Goal: Task Accomplishment & Management: Manage account settings

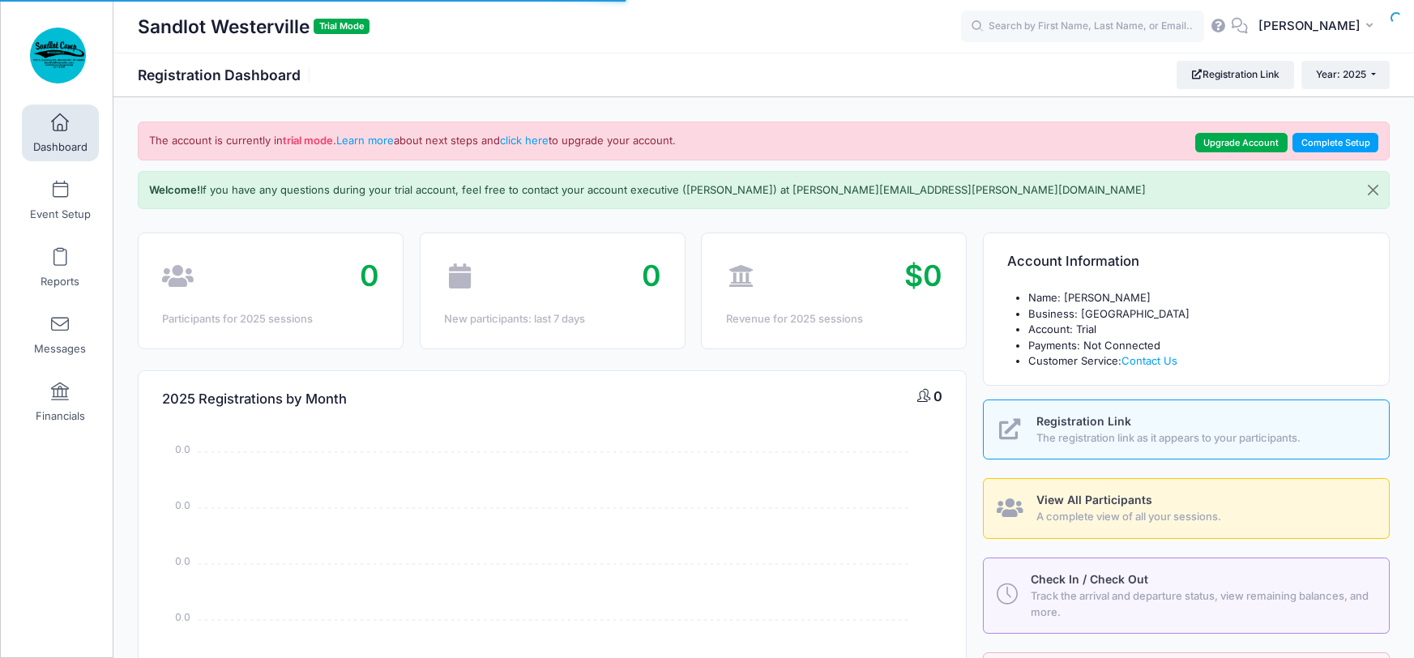
select select
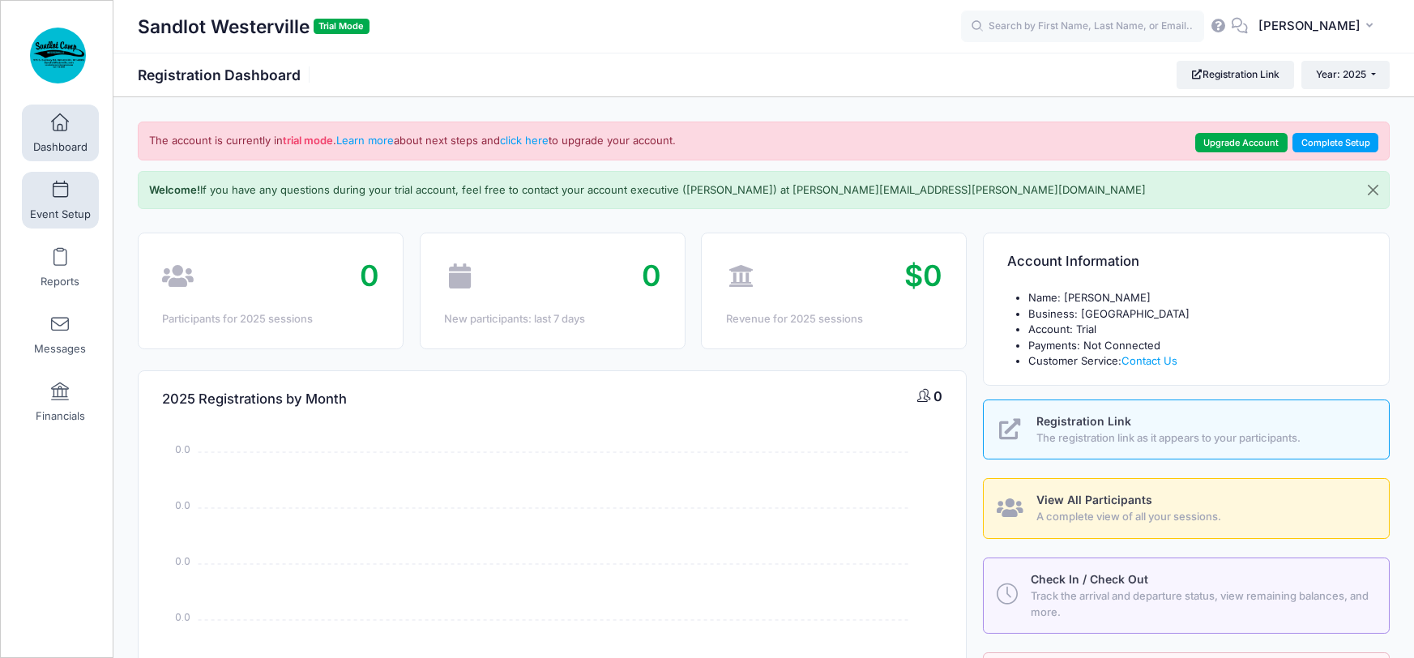
click at [83, 188] on link "Event Setup" at bounding box center [60, 200] width 77 height 57
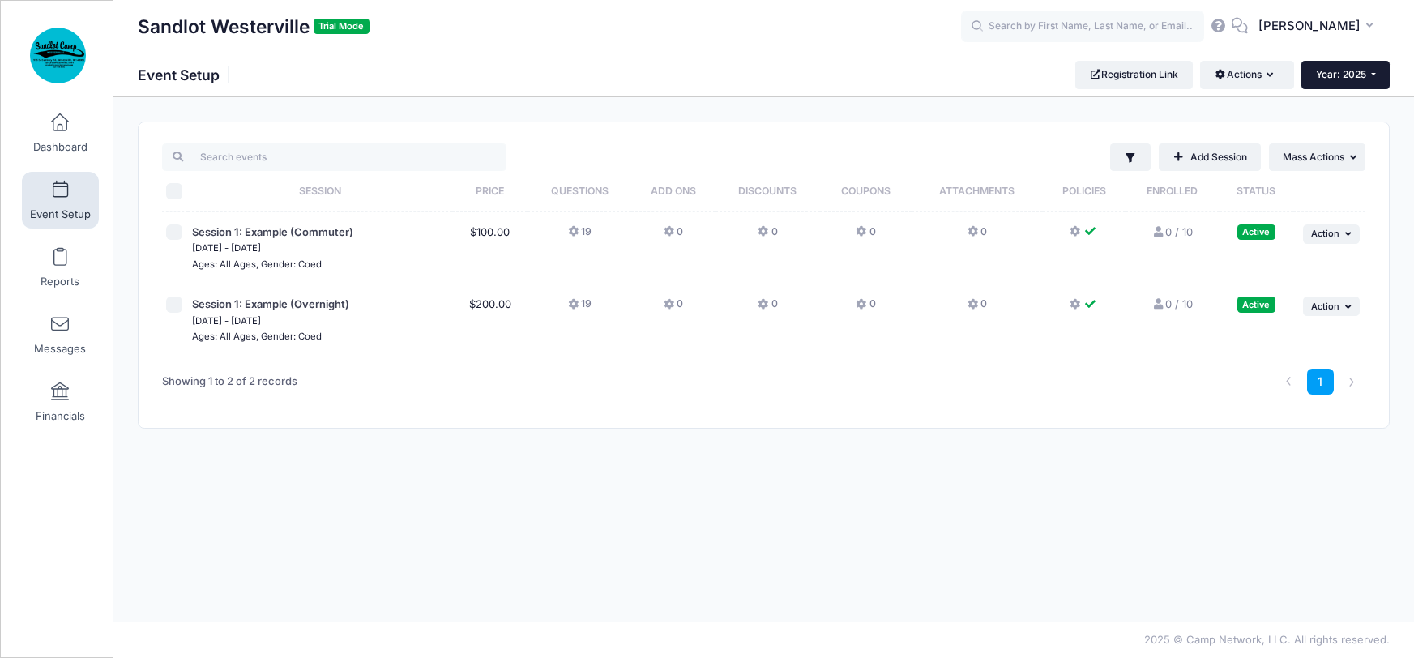
click at [1343, 73] on span "Year: 2025" at bounding box center [1341, 74] width 50 height 12
click at [60, 127] on span at bounding box center [60, 123] width 0 height 18
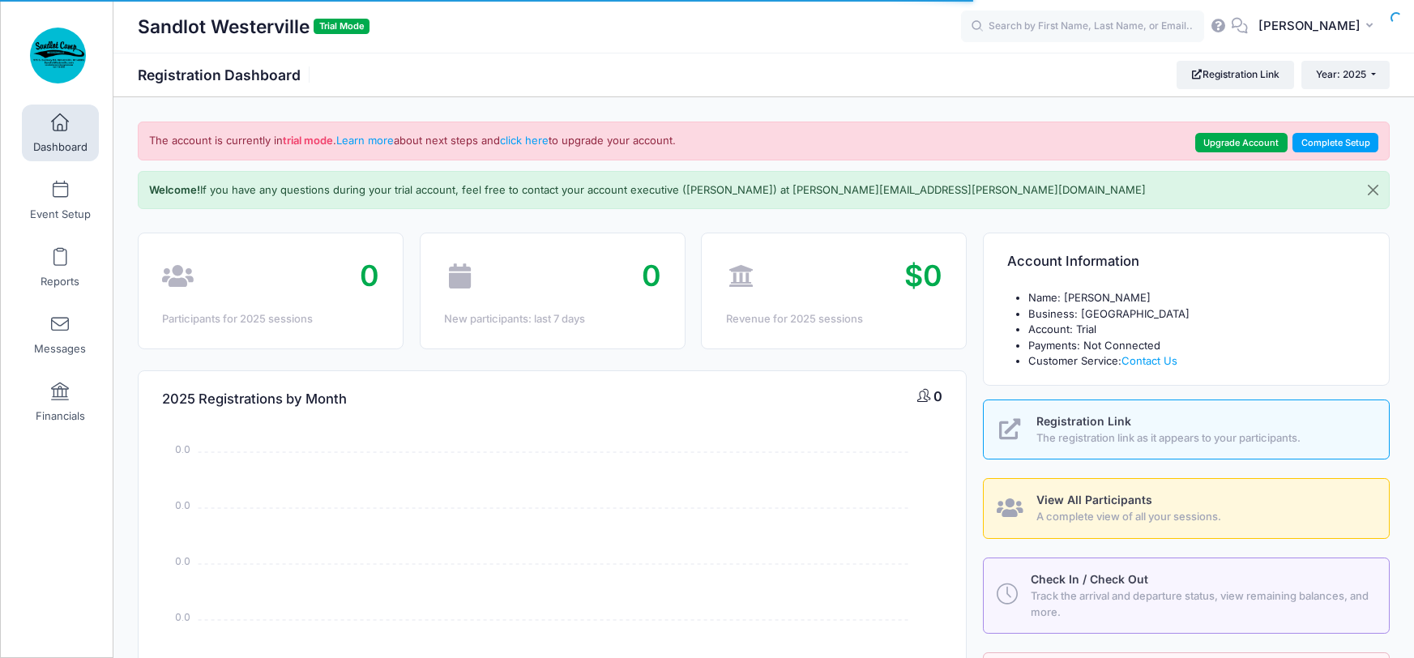
select select
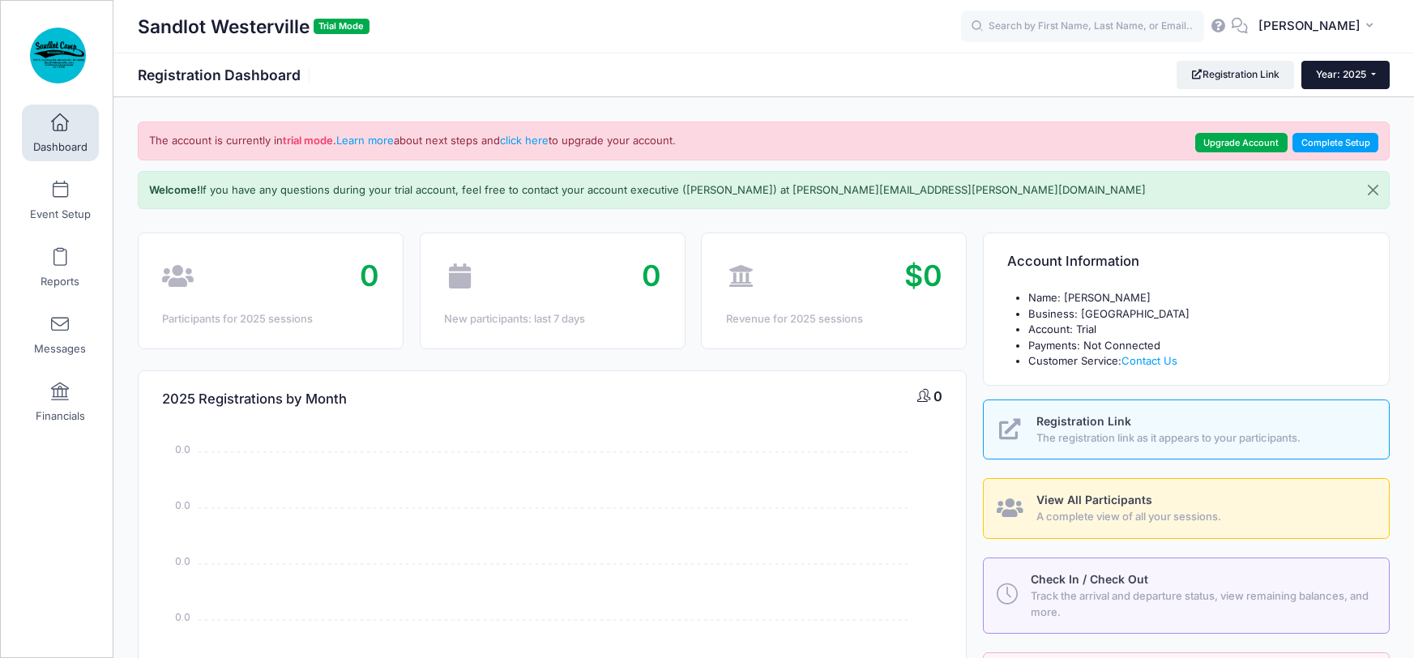
click at [1357, 75] on span "Year: 2025" at bounding box center [1341, 74] width 50 height 12
click at [1340, 106] on link "Year: 2026" at bounding box center [1354, 106] width 105 height 21
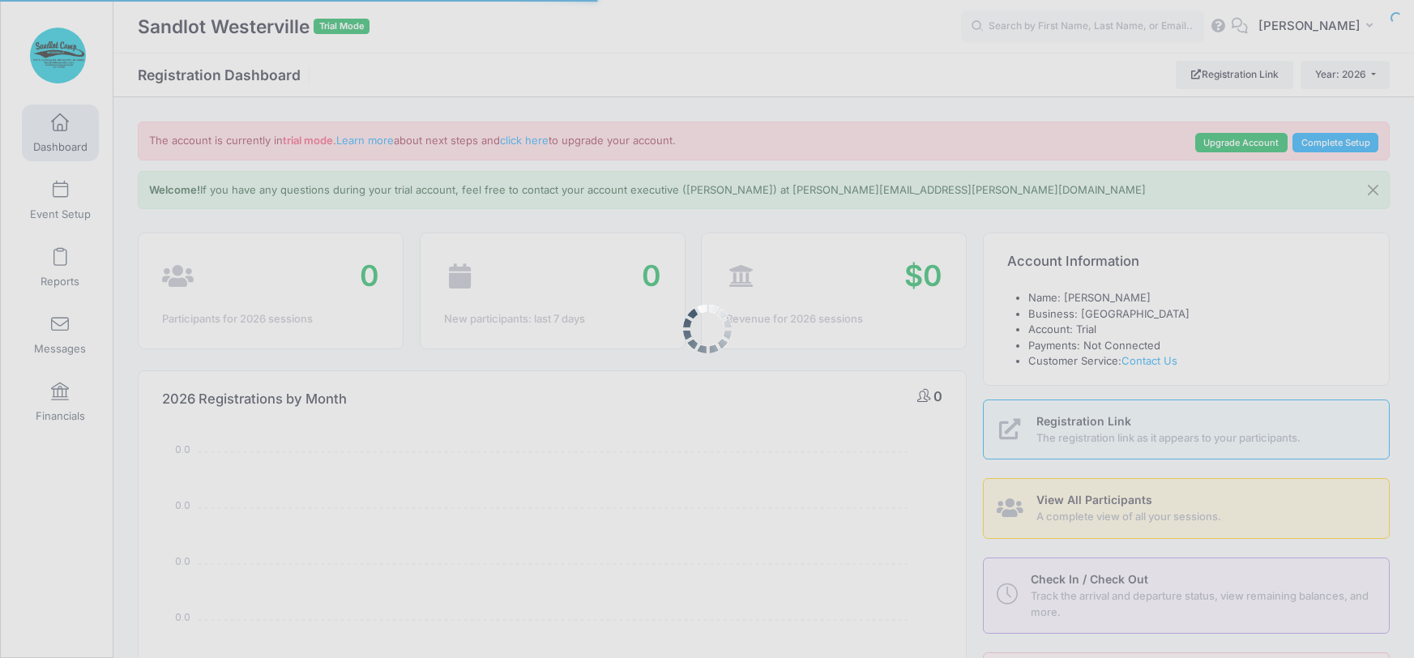
select select
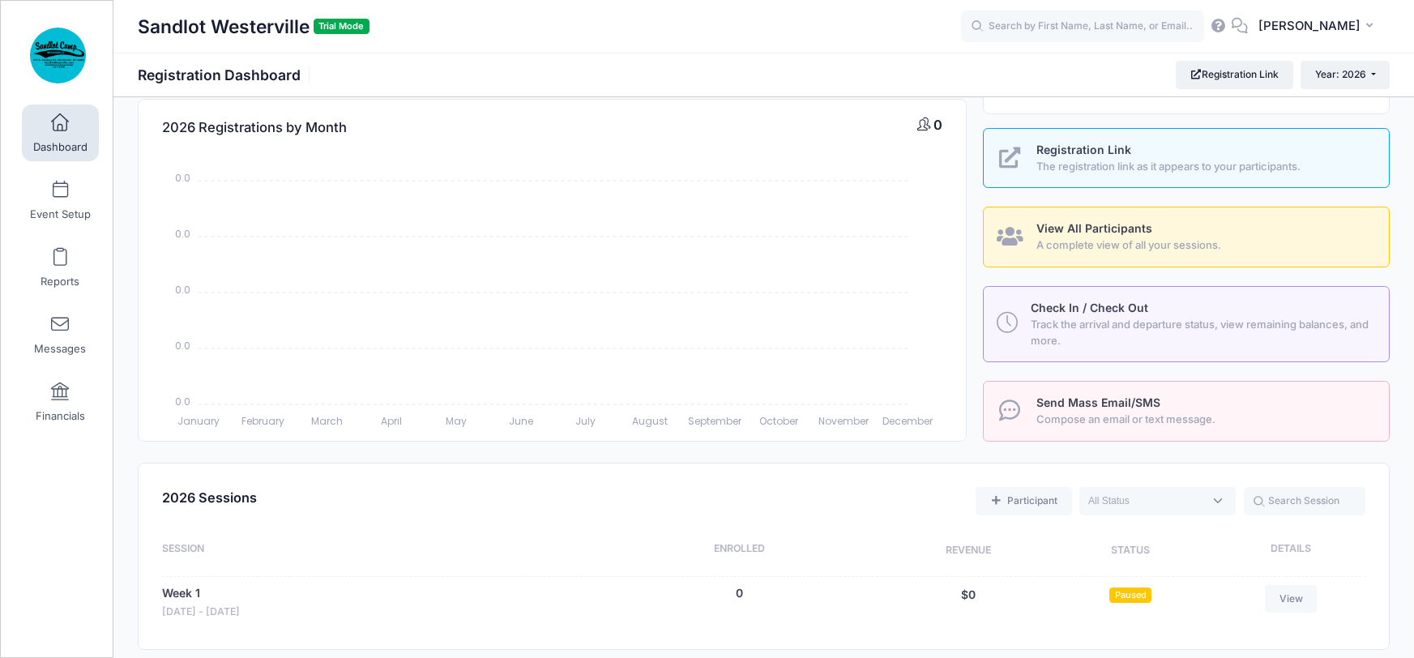
scroll to position [483, 0]
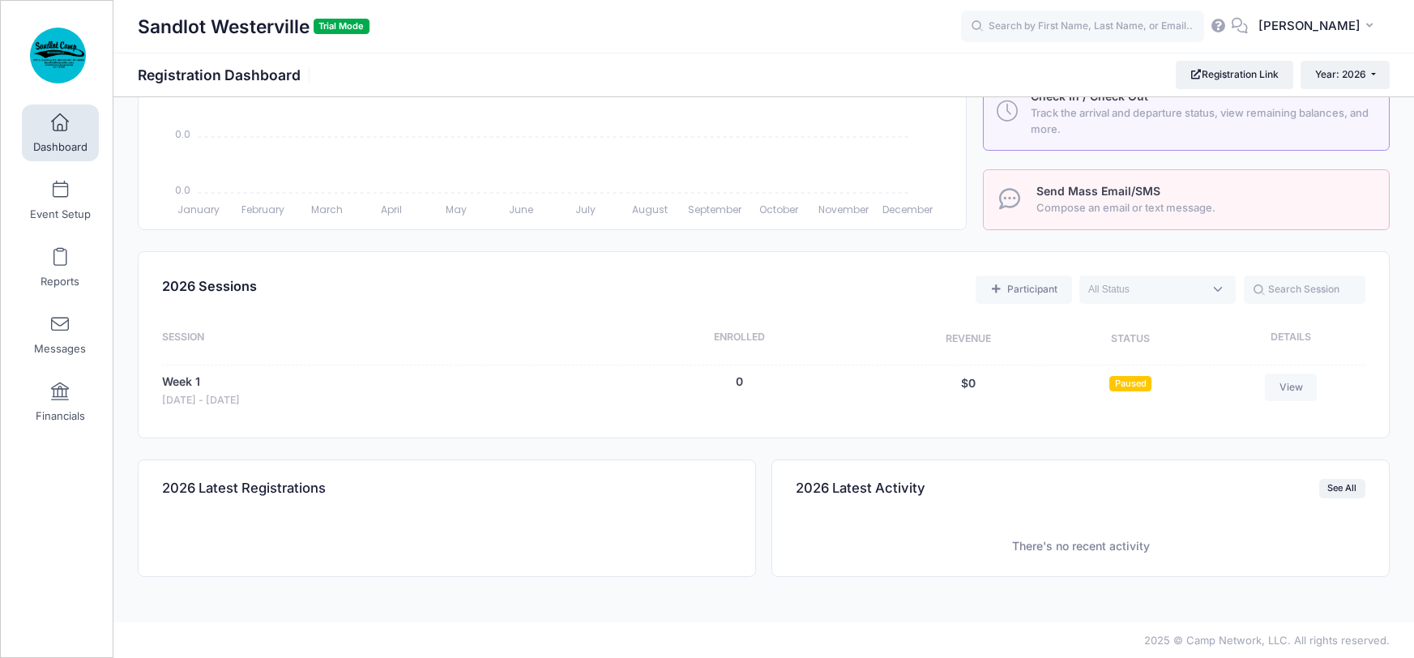
click at [201, 384] on div "Week 1" at bounding box center [201, 383] width 78 height 19
click at [182, 381] on link "Week 1" at bounding box center [181, 382] width 38 height 17
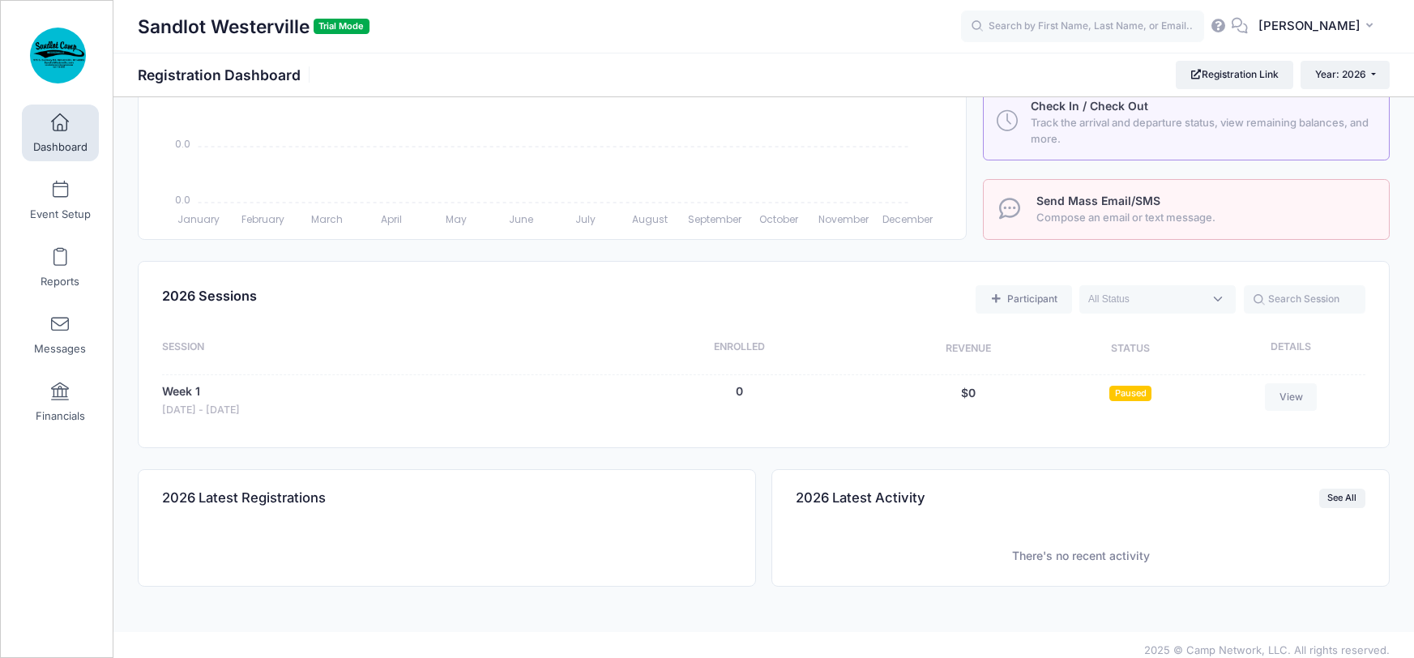
scroll to position [279, 0]
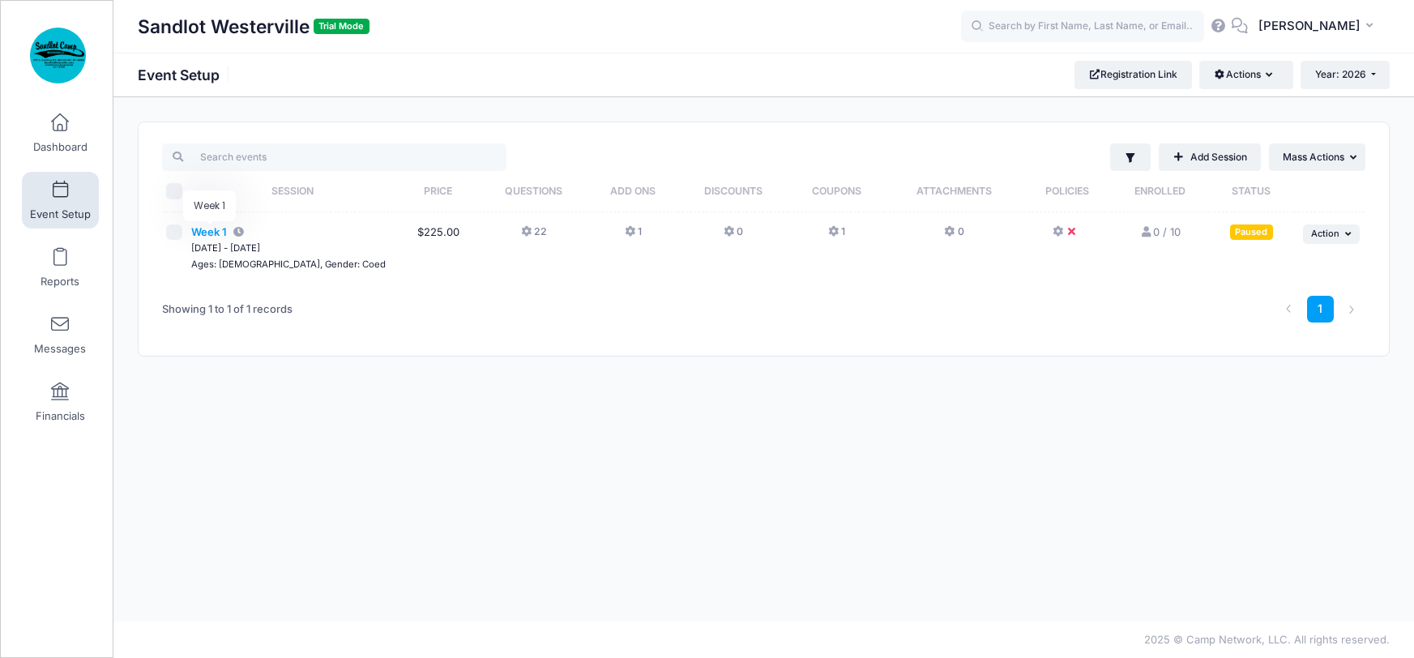
click at [218, 231] on span "Week 1" at bounding box center [209, 231] width 36 height 13
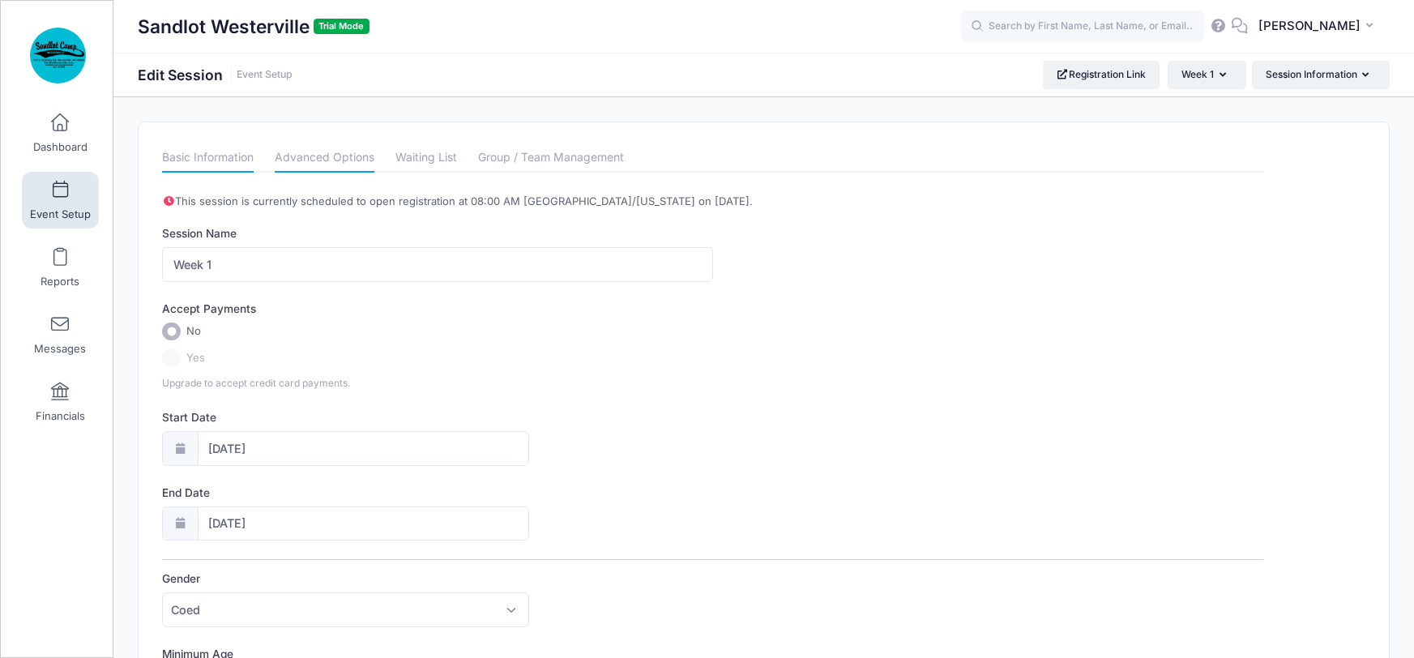
click at [344, 162] on link "Advanced Options" at bounding box center [325, 157] width 100 height 29
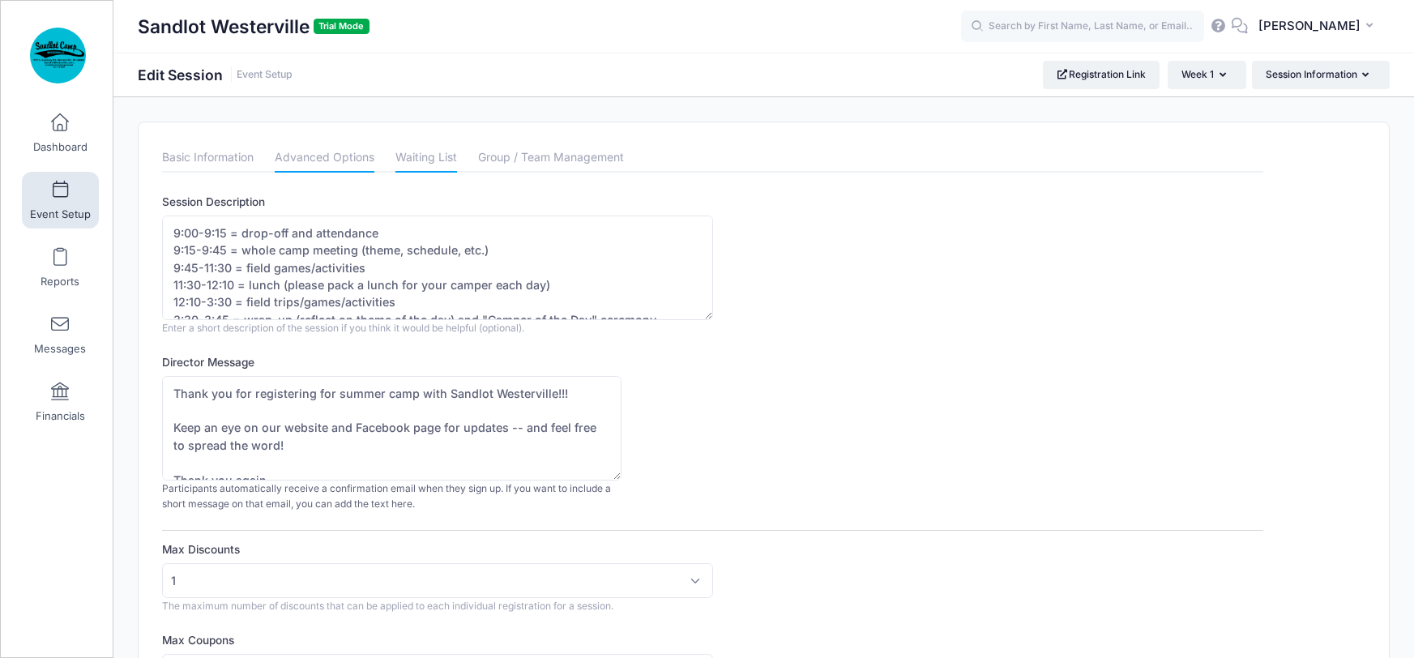
click at [423, 156] on link "Waiting List" at bounding box center [426, 157] width 62 height 29
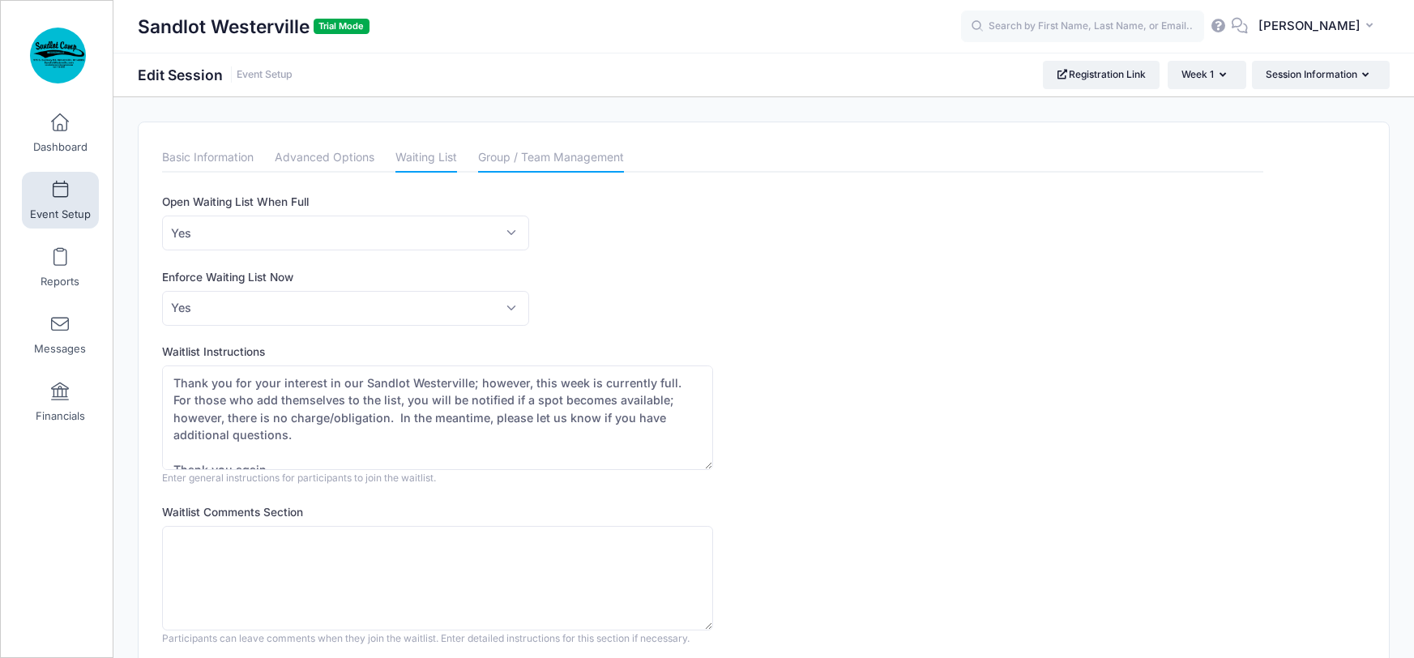
click at [509, 148] on link "Group / Team Management" at bounding box center [551, 157] width 146 height 29
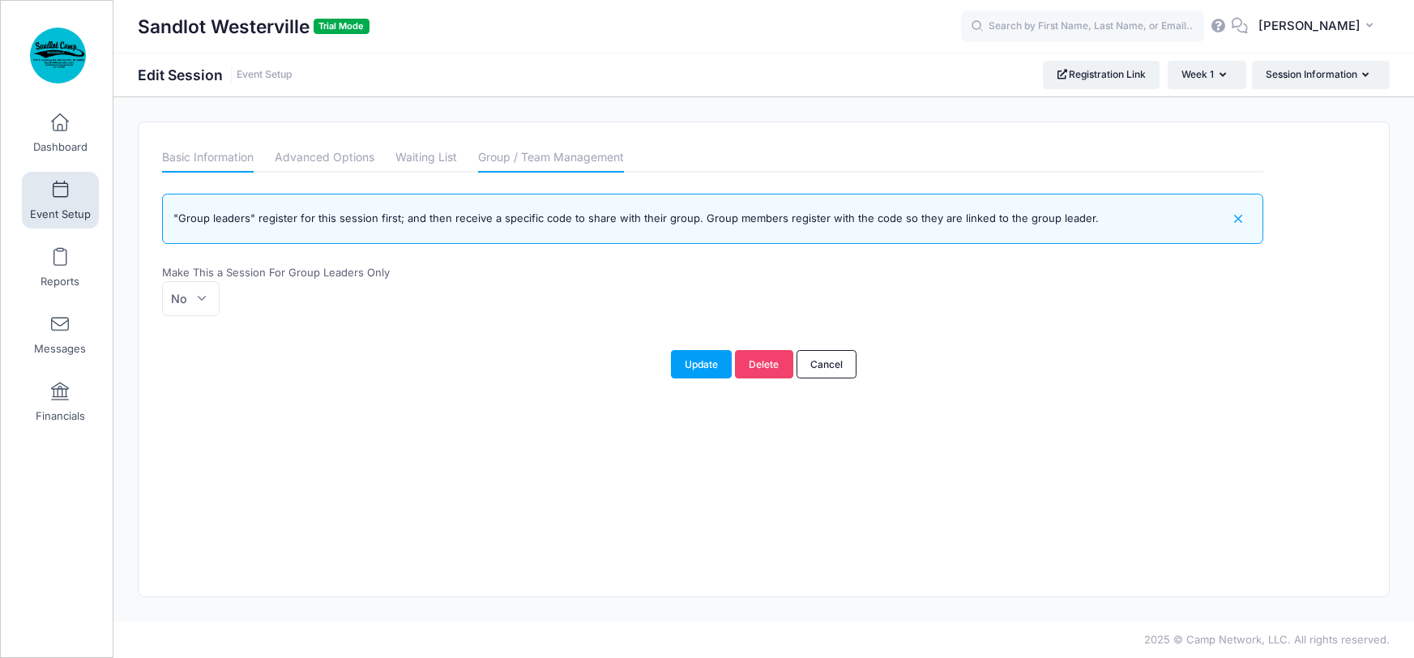
click at [203, 150] on link "Basic Information" at bounding box center [208, 157] width 92 height 29
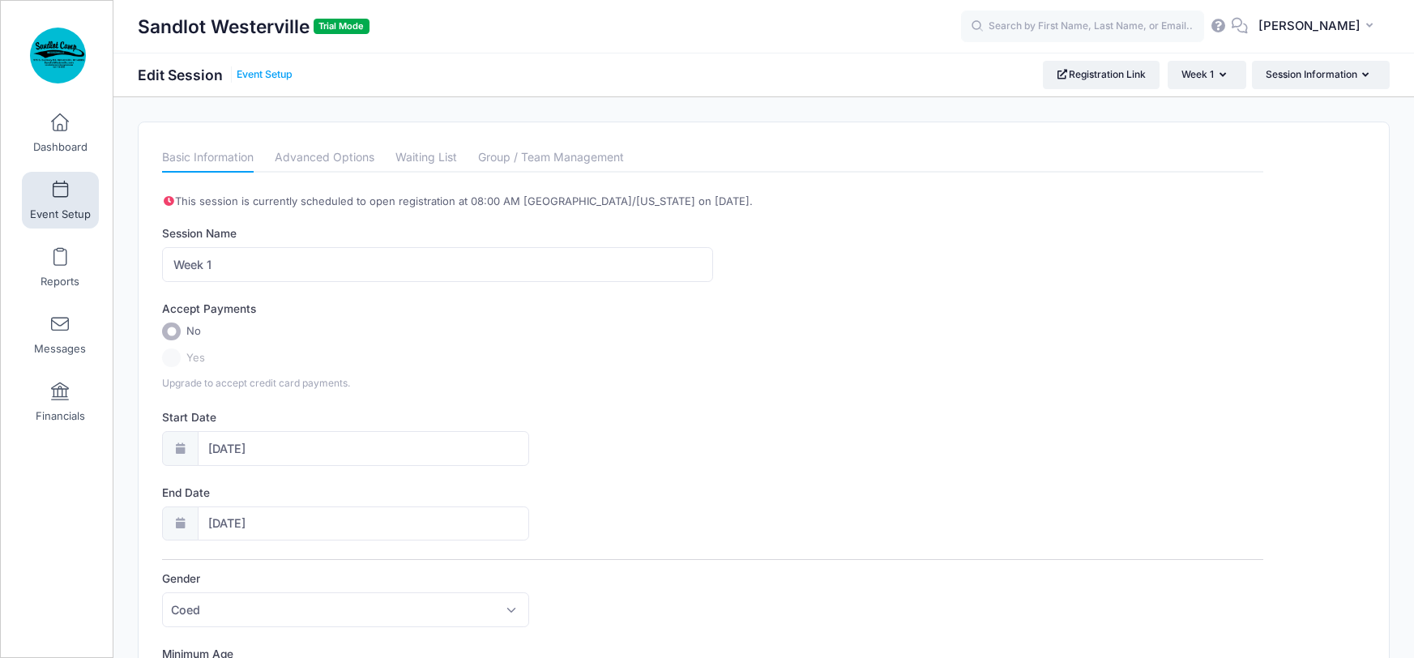
click at [268, 71] on link "Event Setup" at bounding box center [265, 75] width 56 height 12
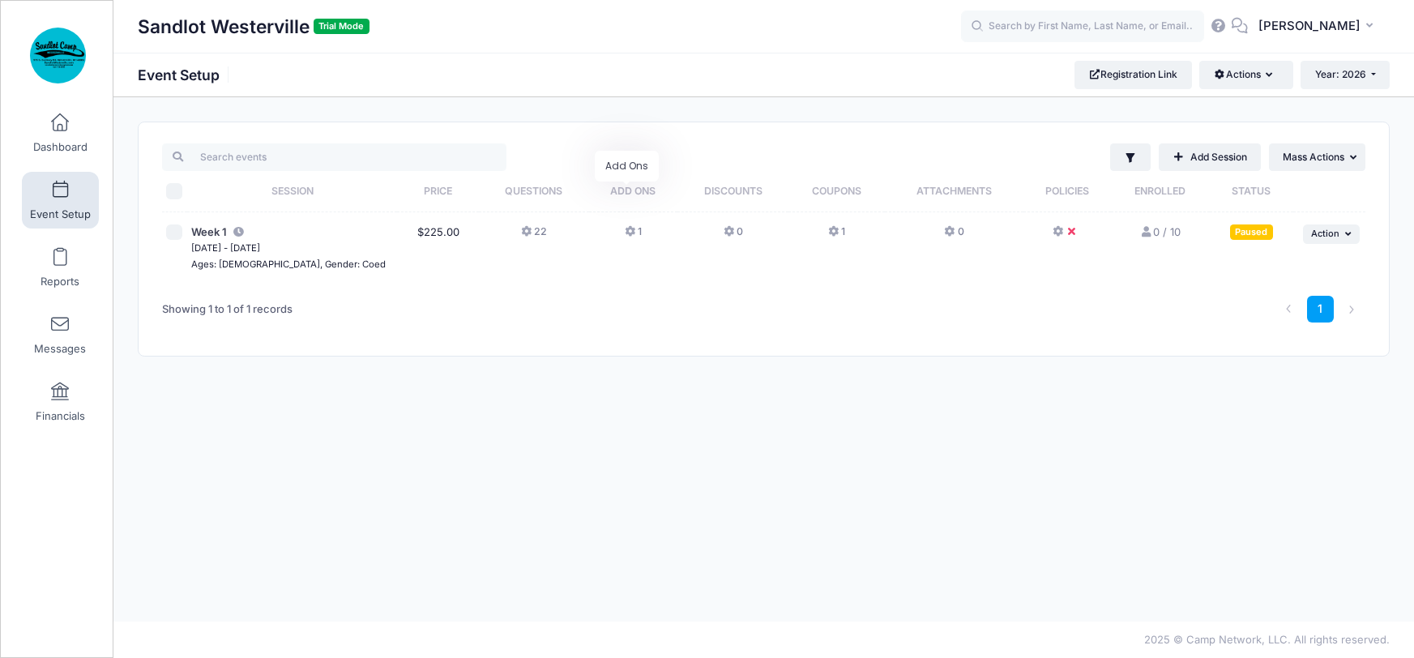
click at [622, 194] on span "Add Ons" at bounding box center [632, 191] width 45 height 12
click at [625, 232] on icon at bounding box center [631, 232] width 13 height 0
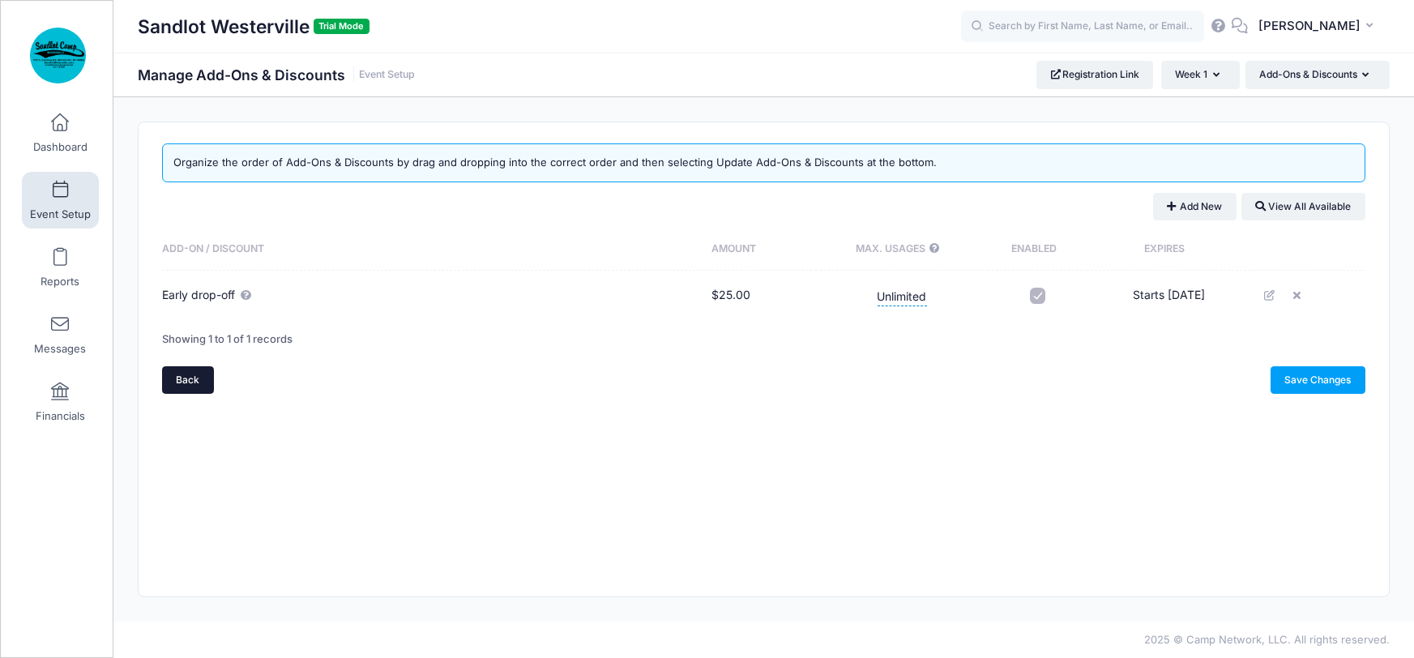
click at [190, 383] on link "Back" at bounding box center [188, 380] width 52 height 28
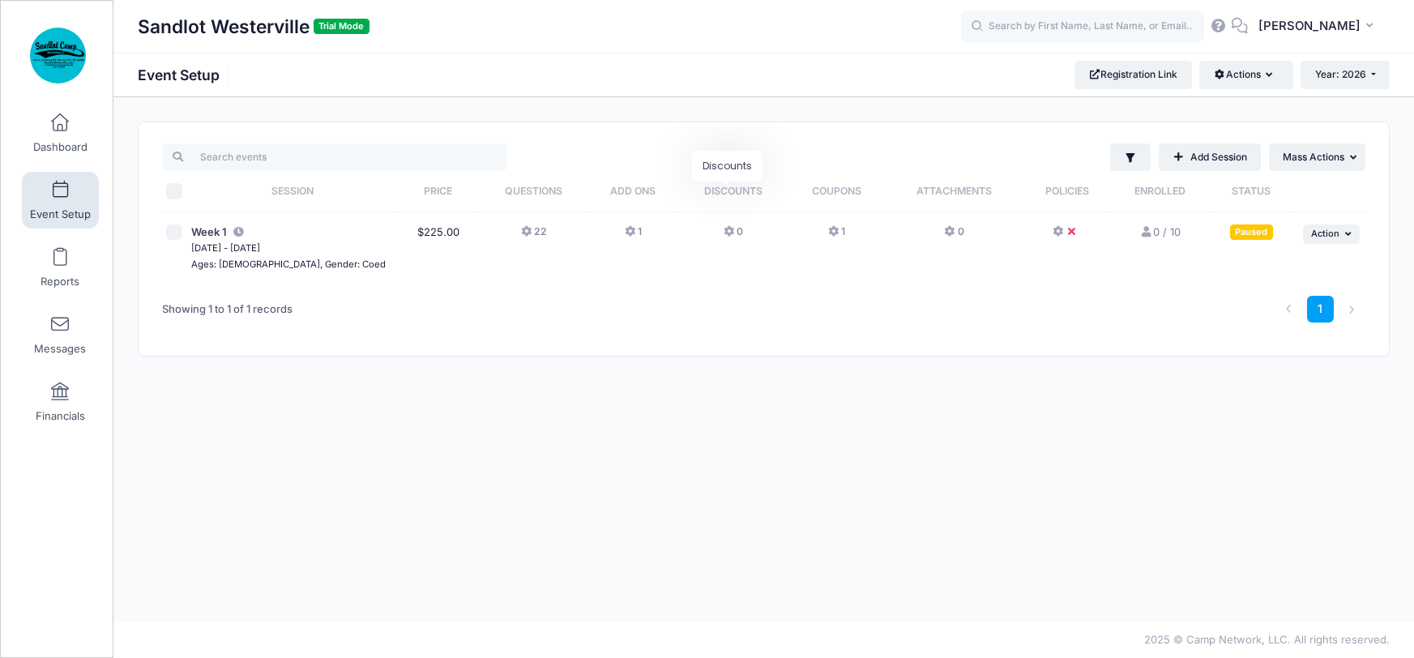
click at [729, 194] on span "Discounts" at bounding box center [733, 191] width 58 height 12
click at [732, 193] on span "Discounts" at bounding box center [733, 191] width 58 height 12
click at [724, 232] on icon at bounding box center [730, 232] width 13 height 0
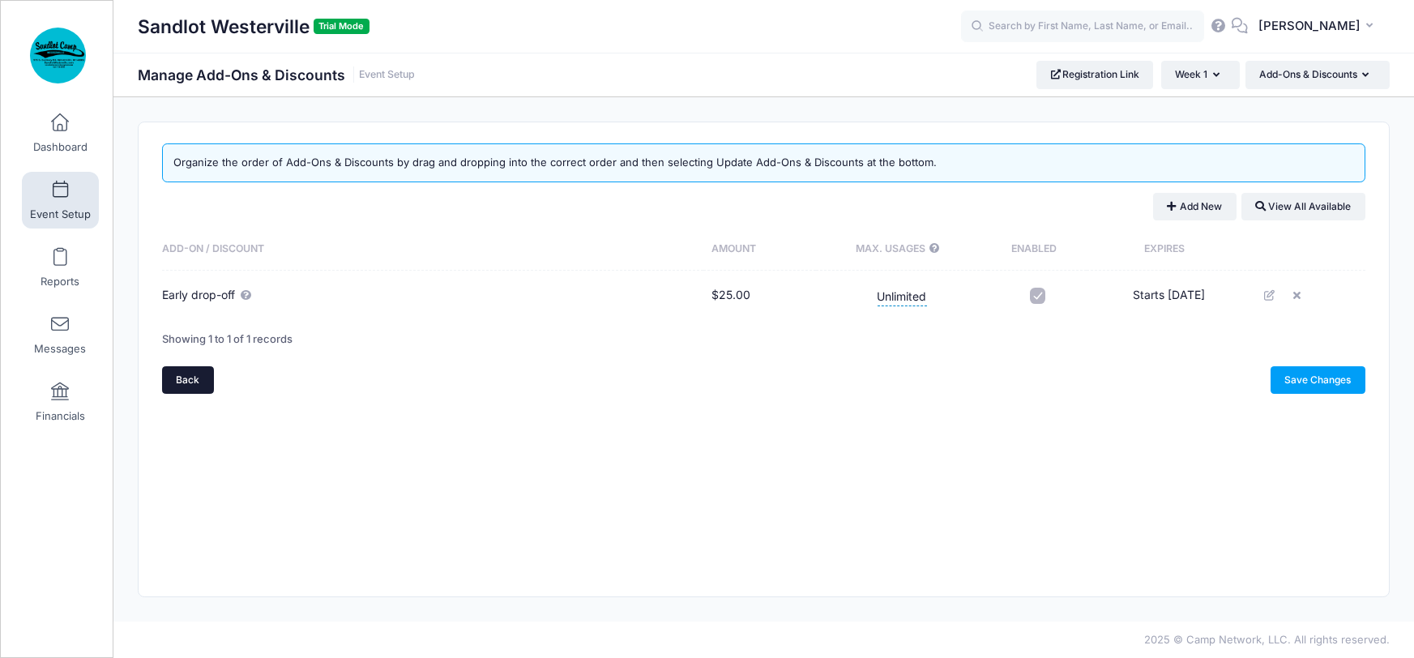
click at [199, 381] on link "Back" at bounding box center [188, 380] width 52 height 28
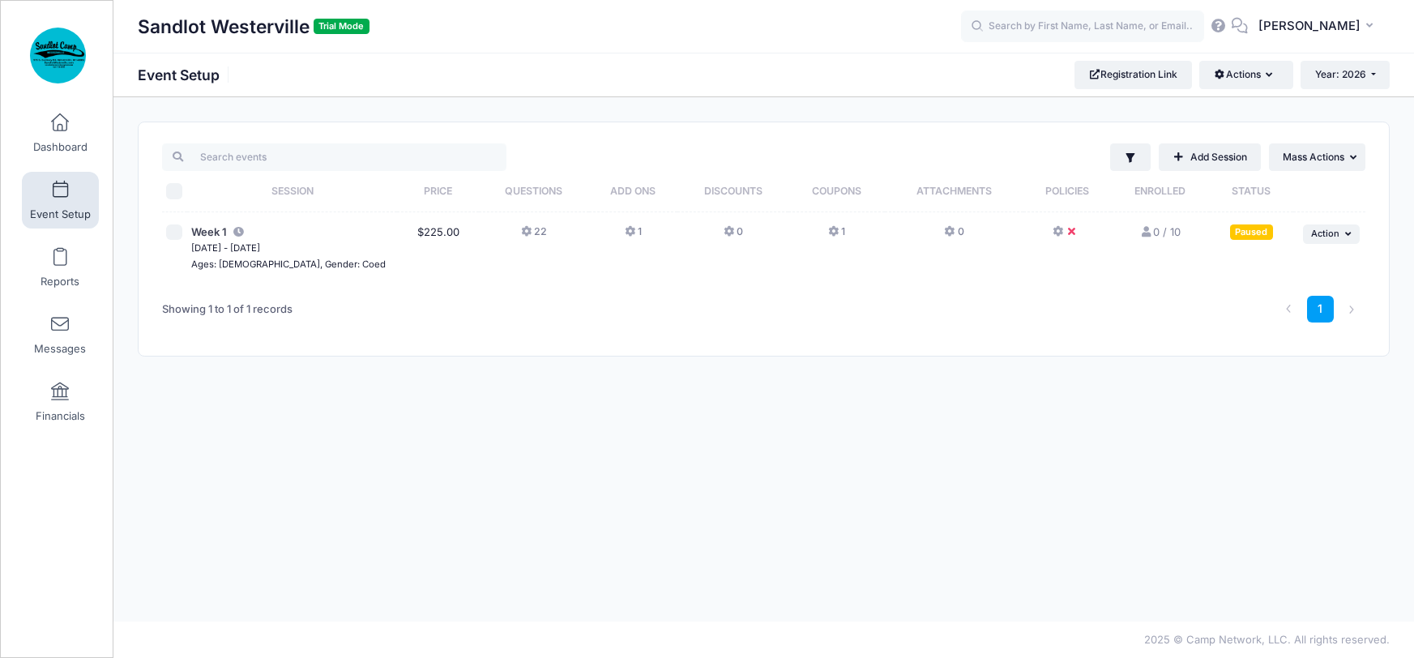
click at [828, 232] on icon at bounding box center [834, 232] width 13 height 0
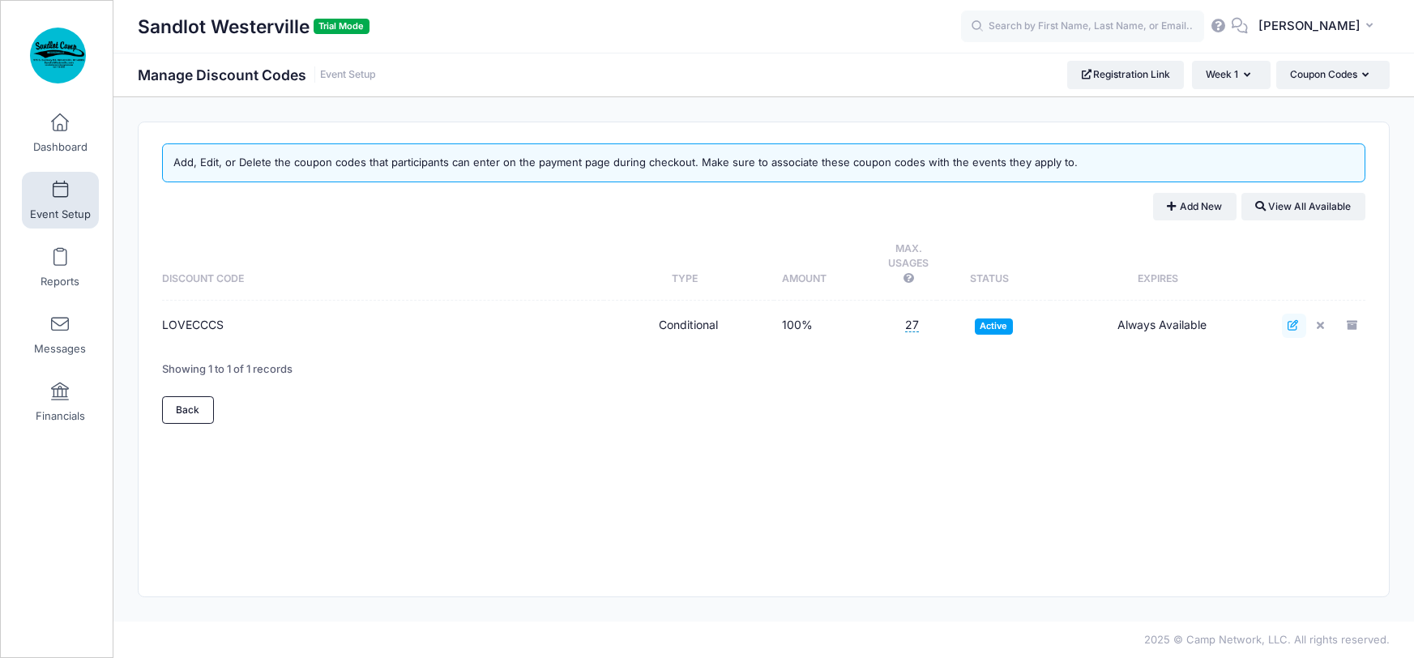
click at [1296, 324] on icon at bounding box center [1294, 325] width 13 height 11
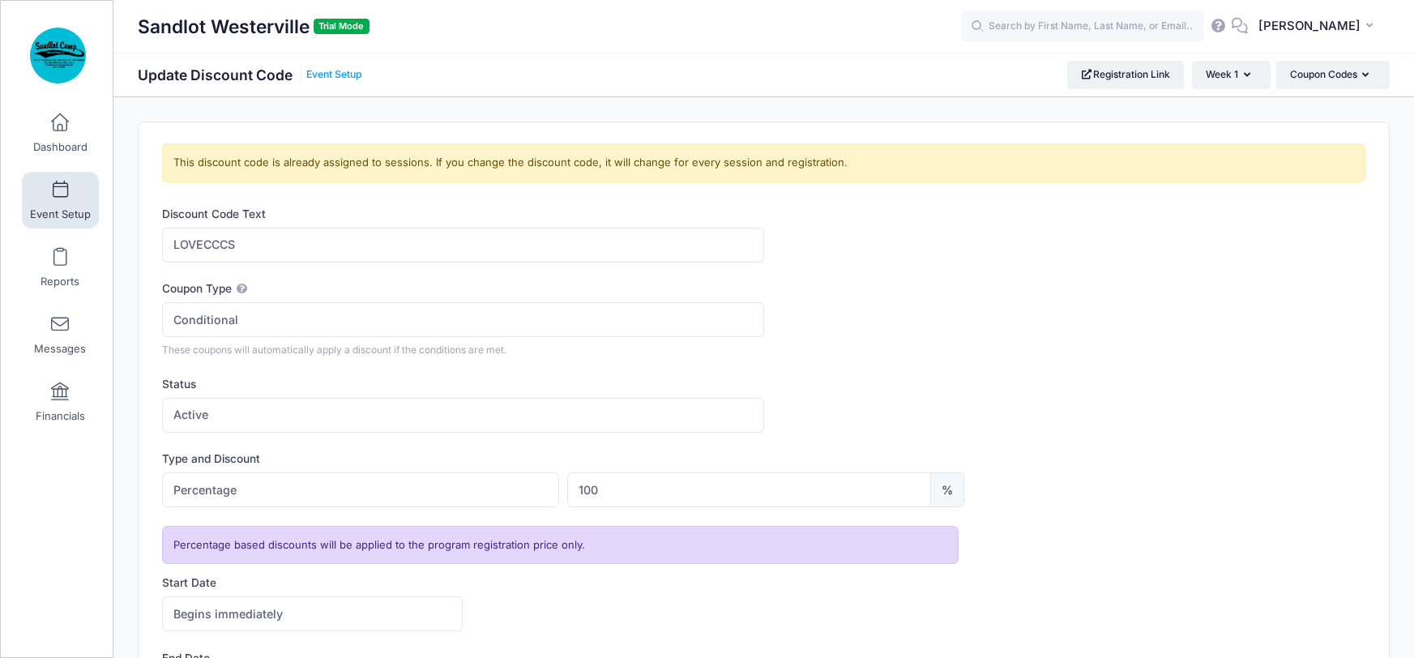
click at [348, 78] on link "Event Setup" at bounding box center [334, 75] width 56 height 12
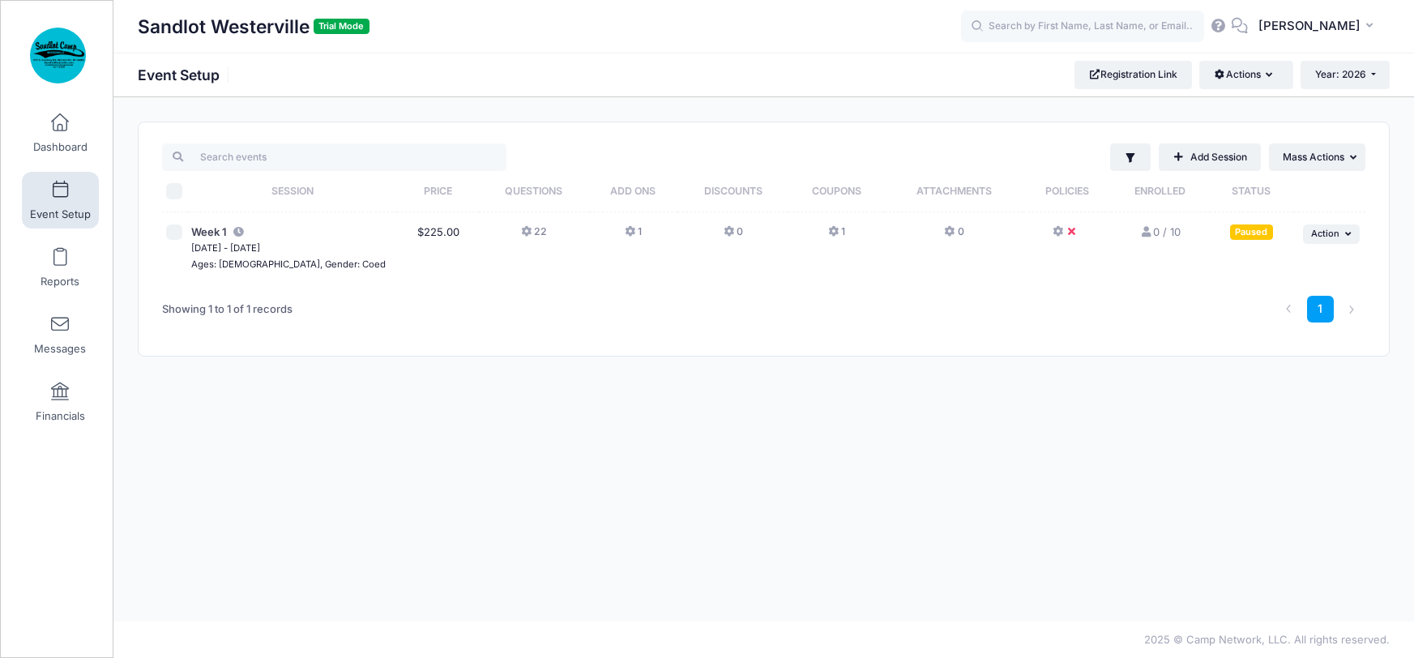
click at [944, 232] on icon at bounding box center [950, 232] width 13 height 0
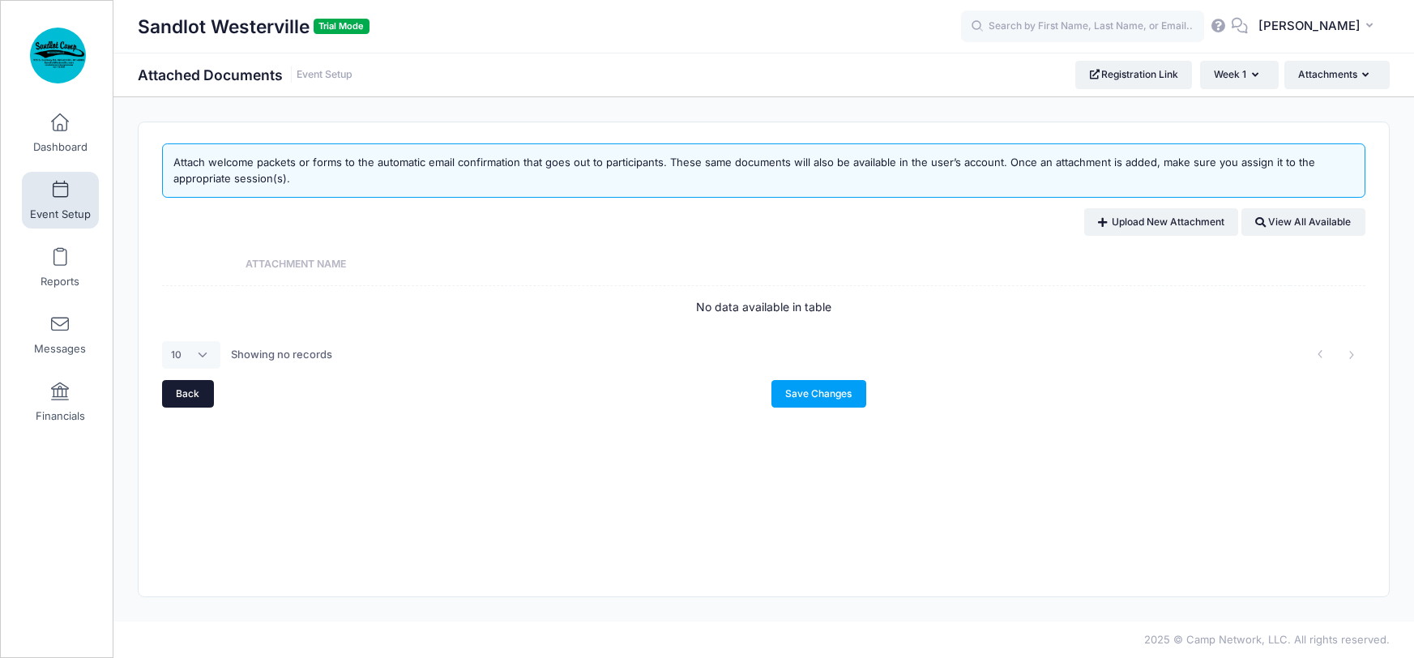
click at [192, 400] on link "Back" at bounding box center [188, 394] width 52 height 28
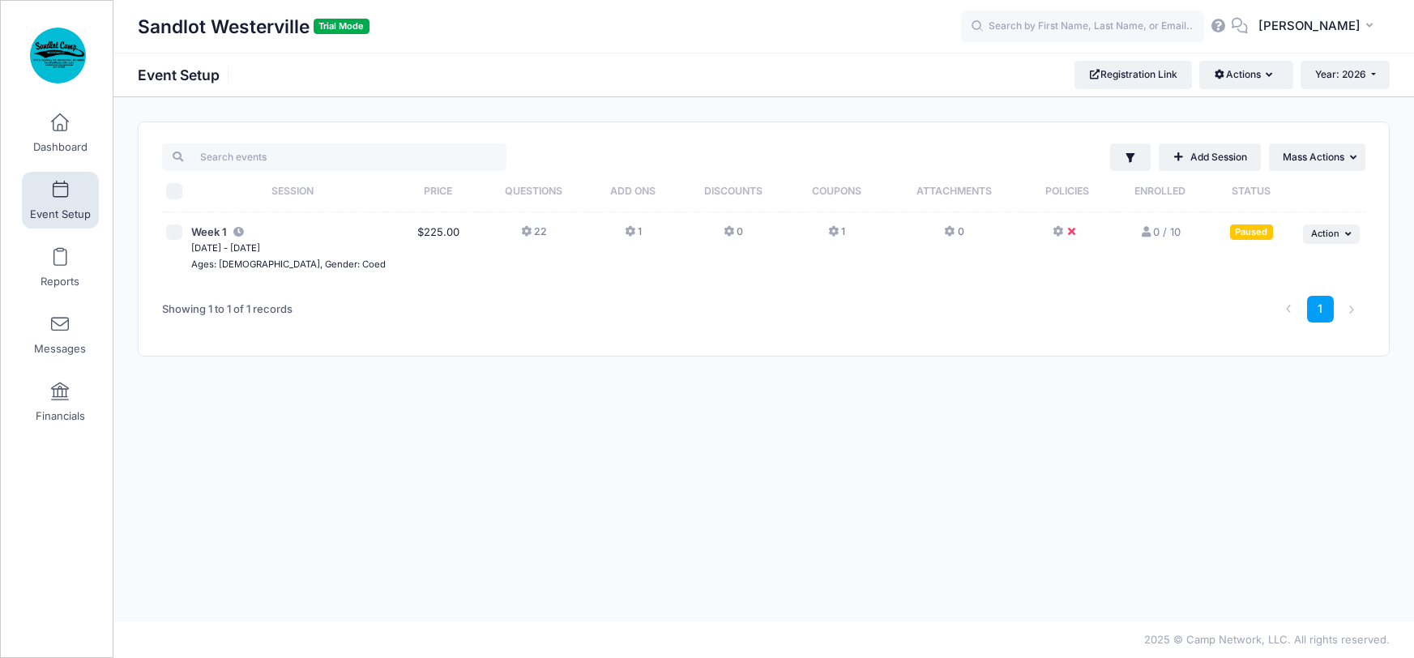
click at [1055, 232] on icon at bounding box center [1059, 232] width 13 height 0
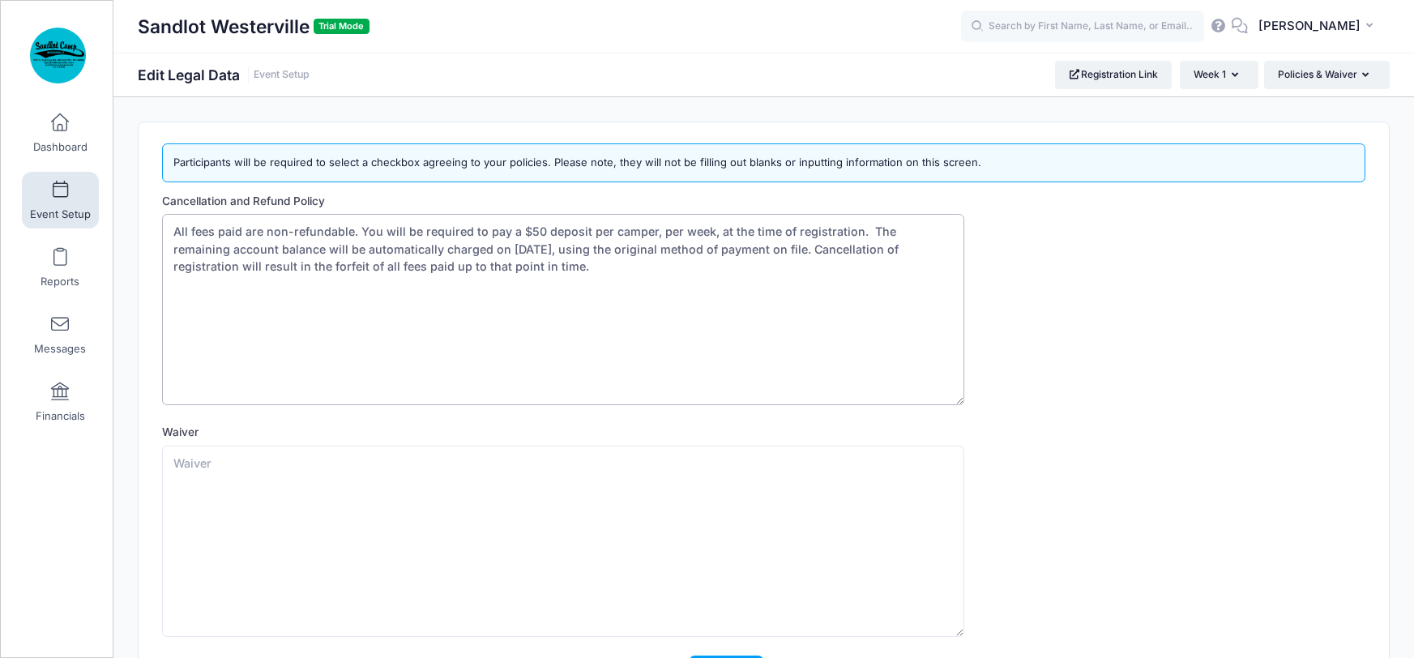
drag, startPoint x: 469, startPoint y: 270, endPoint x: 151, endPoint y: 225, distance: 321.6
click at [151, 225] on div "Participants will be required to select a checkbox agreeing to your policies. P…" at bounding box center [764, 424] width 1250 height 605
drag, startPoint x: 330, startPoint y: 197, endPoint x: 177, endPoint y: 196, distance: 153.2
click at [162, 196] on label "Cancellation and Refund Policy" at bounding box center [312, 201] width 301 height 16
copy label "Cancellation and Refund Policy"
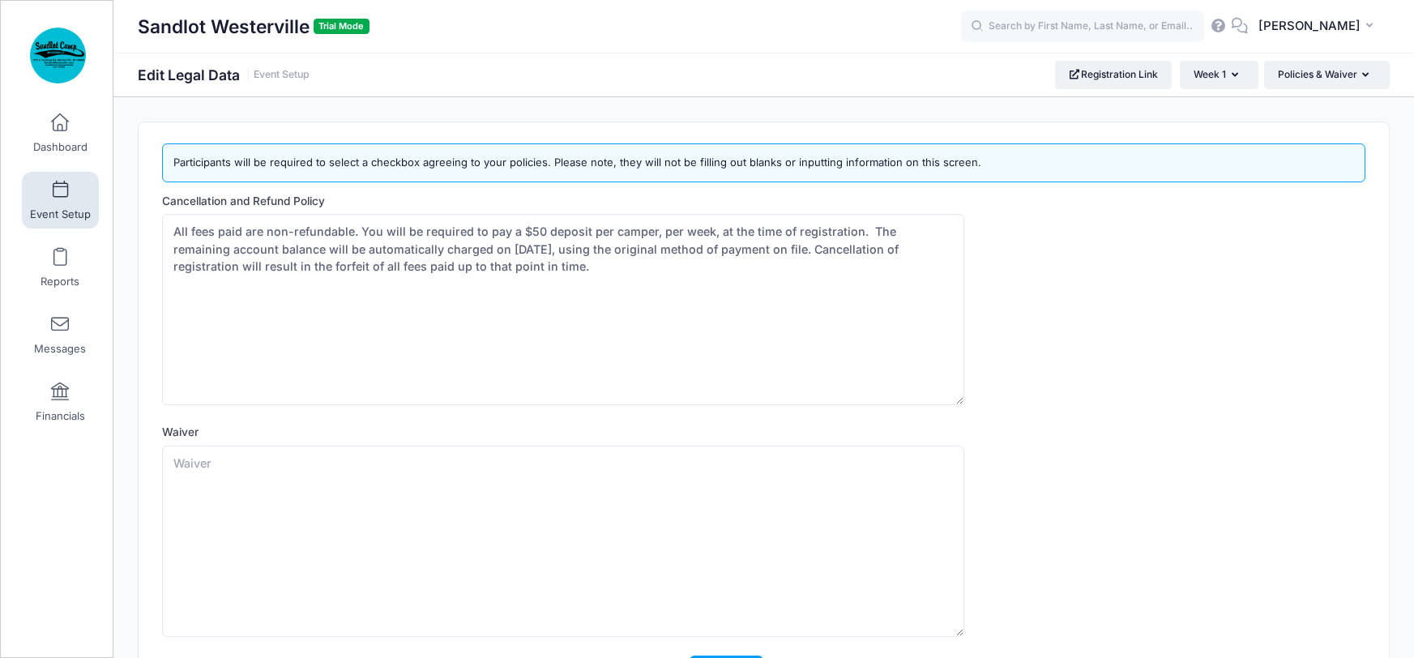
click at [900, 201] on div "Cancellation and Refund Policy All fees paid are non-refundable. You will be re…" at bounding box center [763, 299] width 1203 height 213
drag, startPoint x: 384, startPoint y: 267, endPoint x: 448, endPoint y: 260, distance: 64.3
click at [448, 260] on textarea "All fees paid are non-refundable. You will be required to pay a $50 deposit per…" at bounding box center [563, 309] width 802 height 191
click at [468, 262] on textarea "All fees paid are non-refundable. You will be required to pay a $50 deposit per…" at bounding box center [563, 309] width 802 height 191
click at [296, 79] on link "Event Setup" at bounding box center [282, 75] width 56 height 12
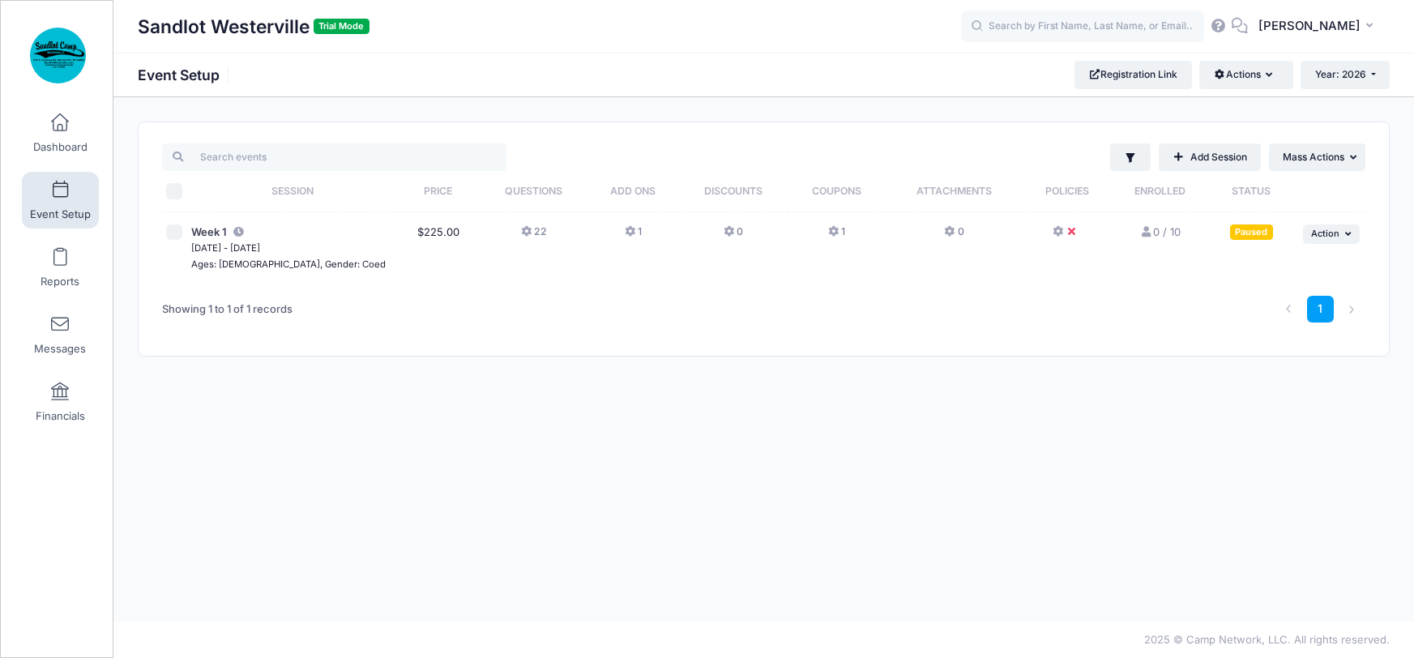
click at [521, 232] on icon at bounding box center [527, 232] width 13 height 0
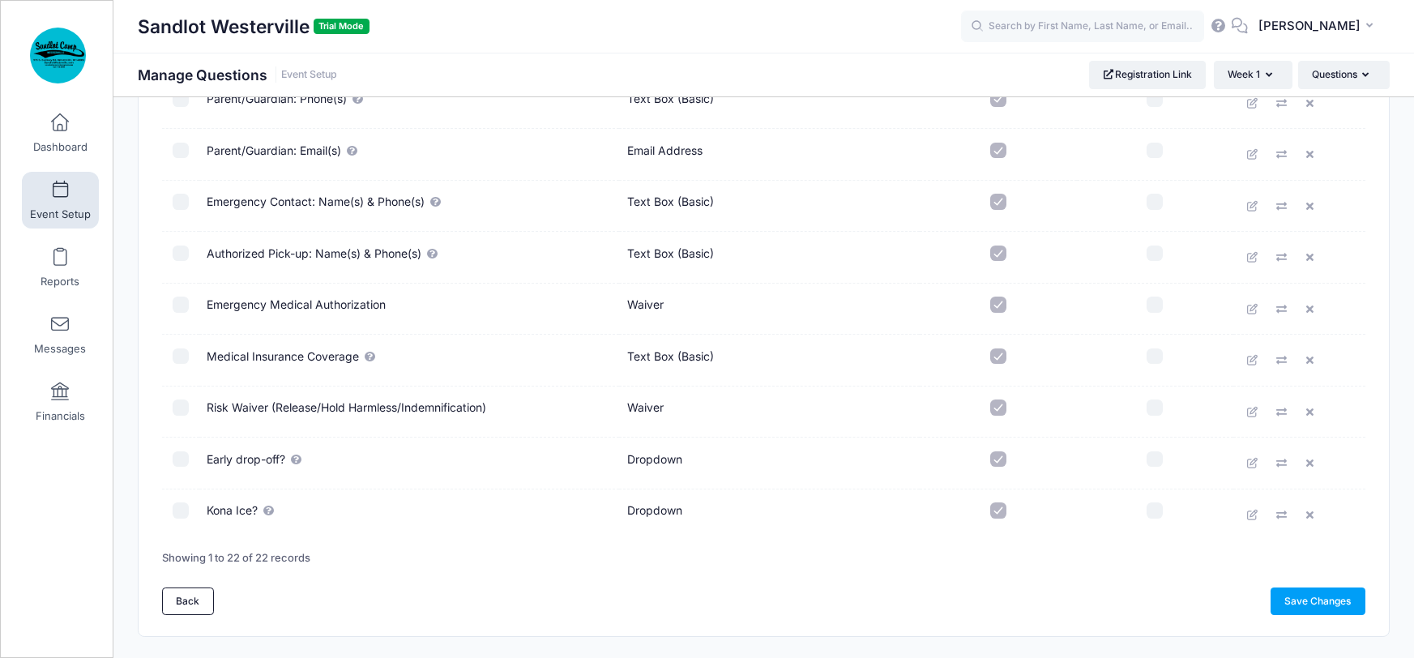
scroll to position [878, 0]
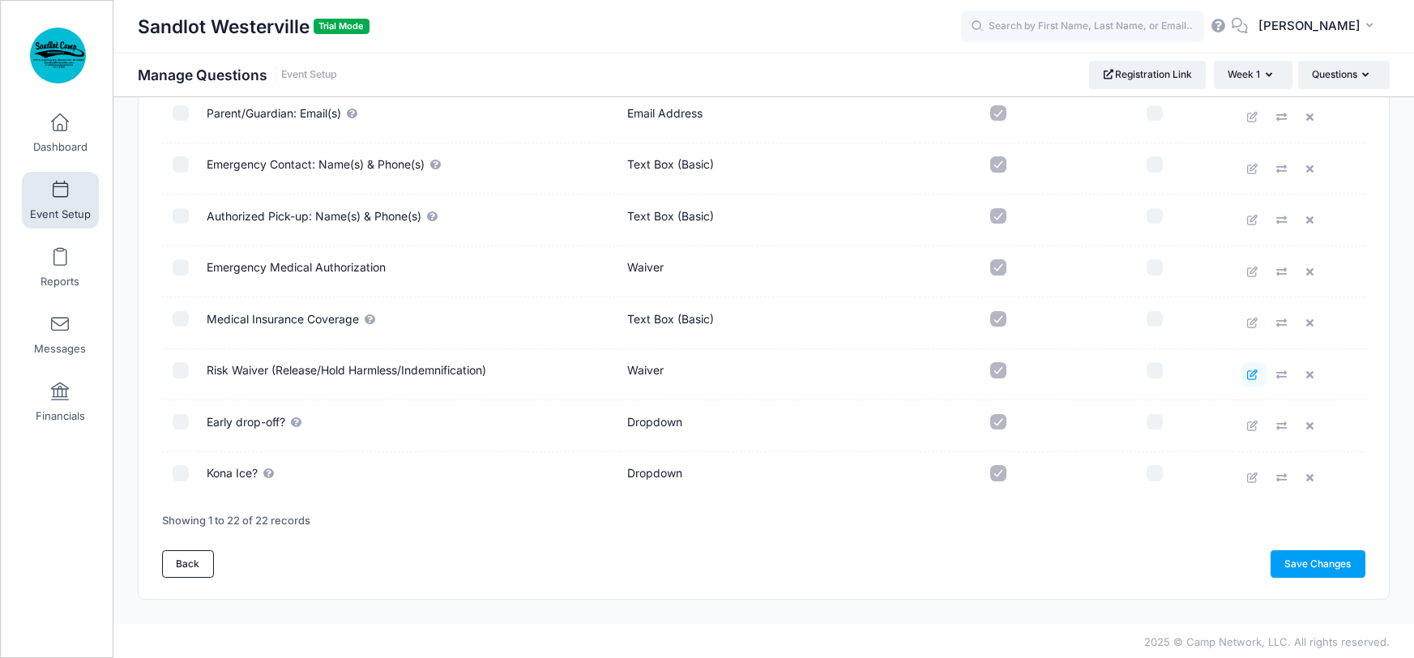
click at [1252, 370] on icon at bounding box center [1253, 375] width 13 height 11
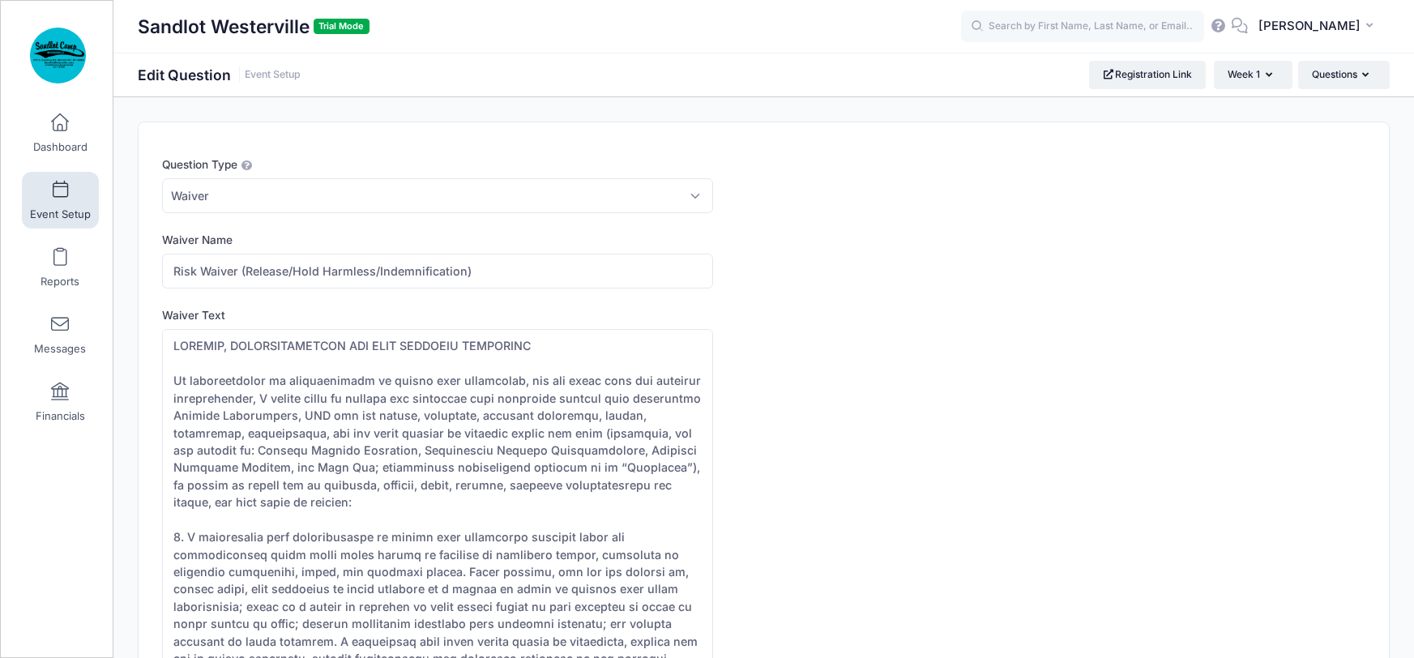
drag, startPoint x: 711, startPoint y: 429, endPoint x: 737, endPoint y: 612, distance: 185.0
click at [721, 657] on html "Processing Request Please wait... Processing Request Please wait... Processing …" at bounding box center [707, 329] width 1414 height 658
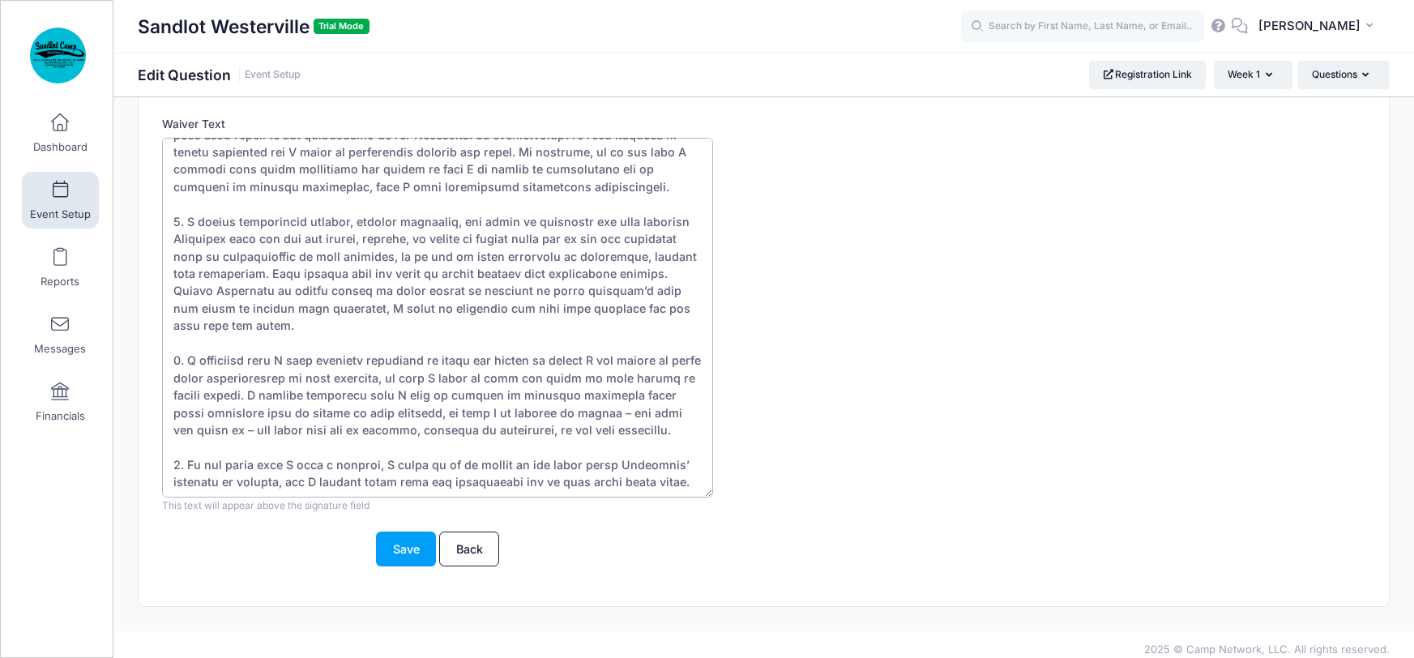
scroll to position [682, 0]
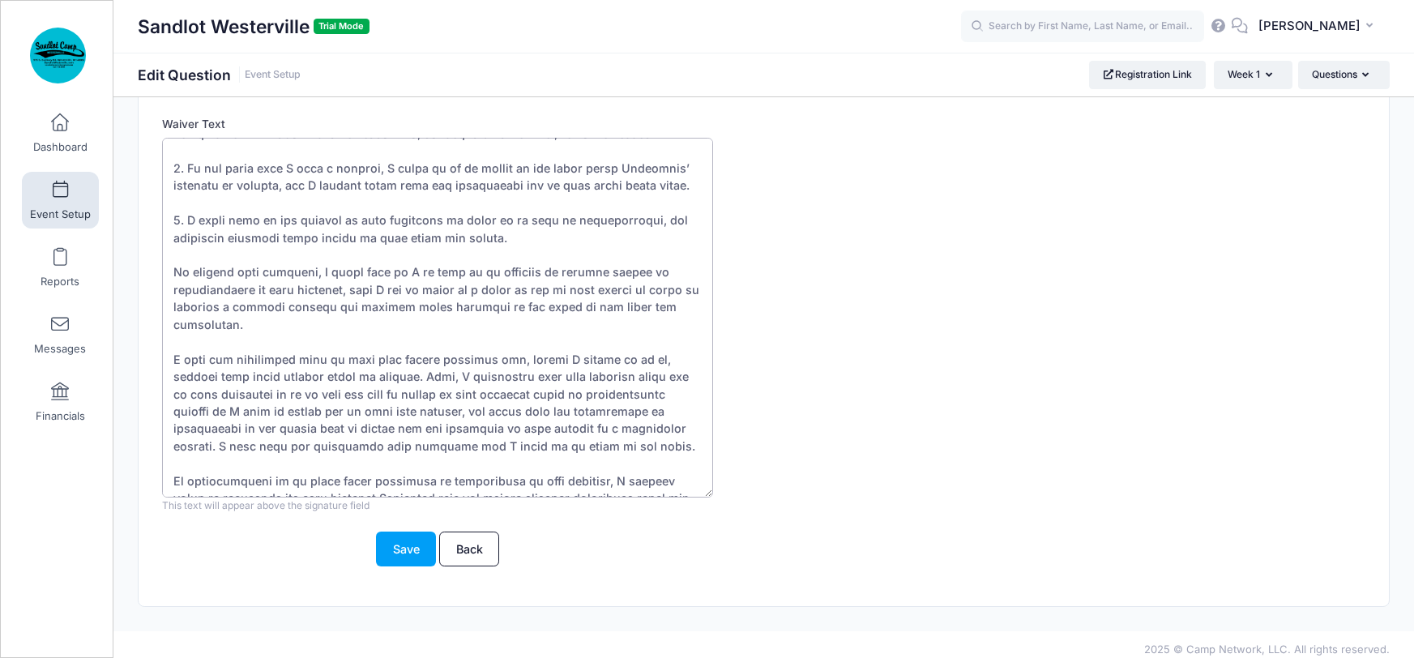
drag, startPoint x: 166, startPoint y: 152, endPoint x: 759, endPoint y: 515, distance: 695.5
click at [759, 515] on form "Question Type Please Select Checkboxes Country Date Document Upload Dropdown Dr…" at bounding box center [712, 265] width 1101 height 601
click at [378, 461] on textarea "Waiver Text" at bounding box center [437, 318] width 551 height 360
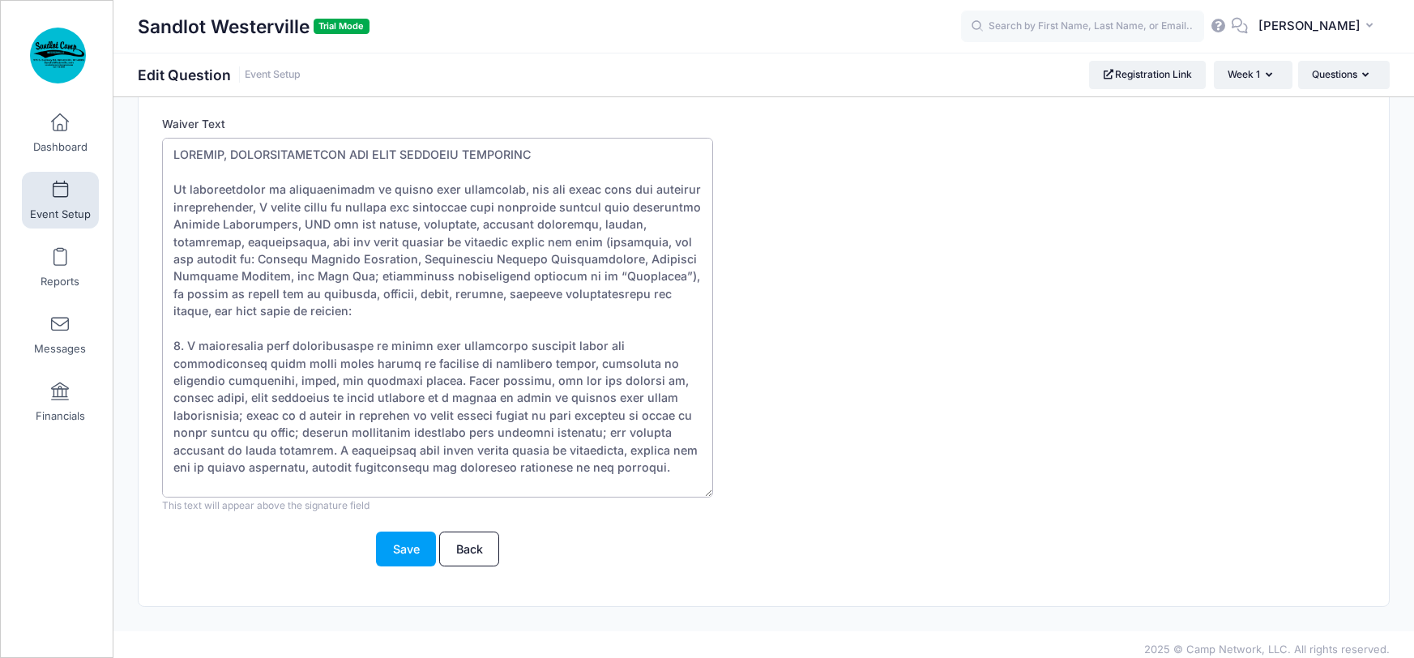
drag, startPoint x: 676, startPoint y: 483, endPoint x: 135, endPoint y: 32, distance: 703.7
click at [135, 32] on div "Sandlot Westerville Trial Mode EI" at bounding box center [707, 238] width 1414 height 859
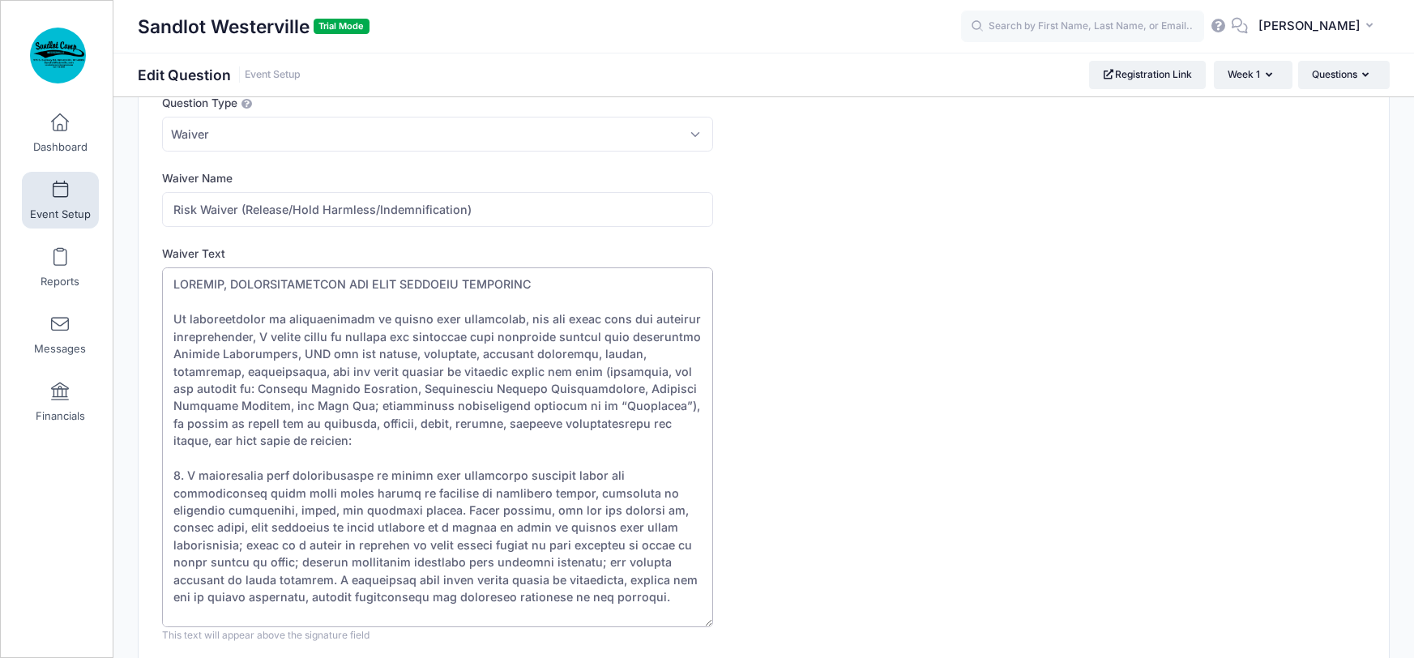
scroll to position [200, 0]
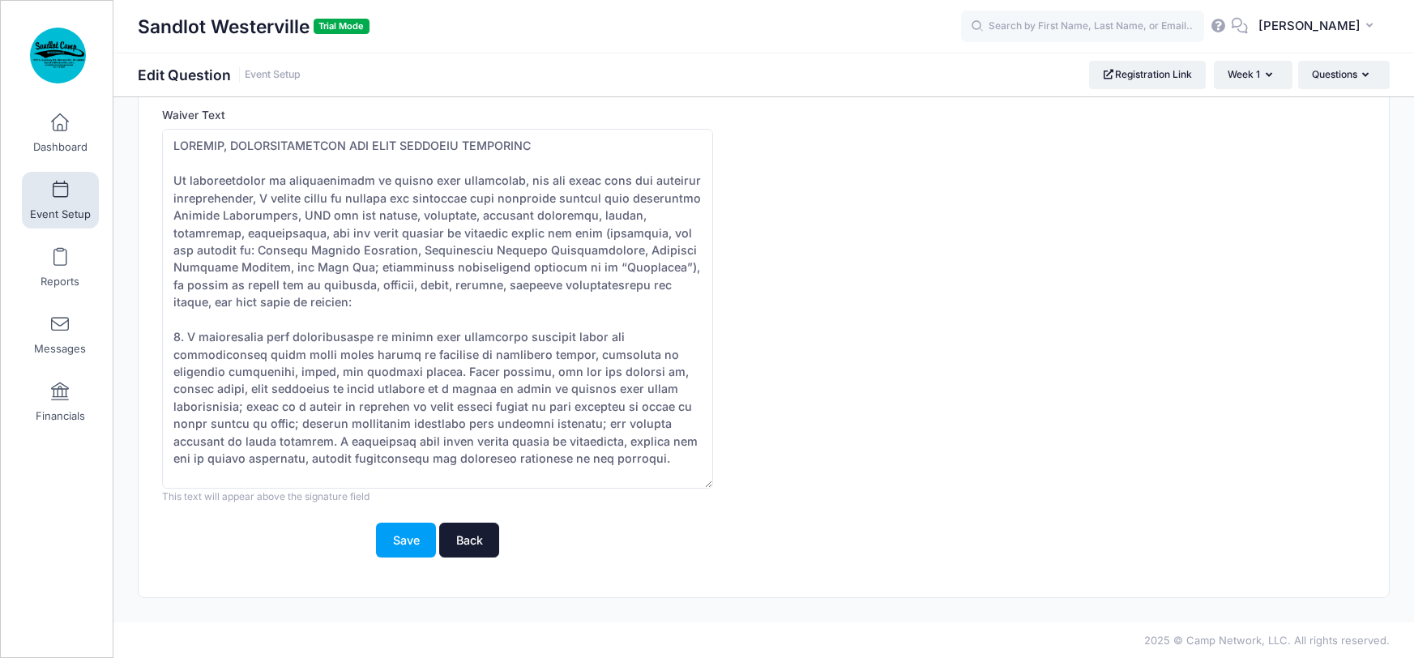
click at [472, 546] on link "Back" at bounding box center [469, 540] width 60 height 35
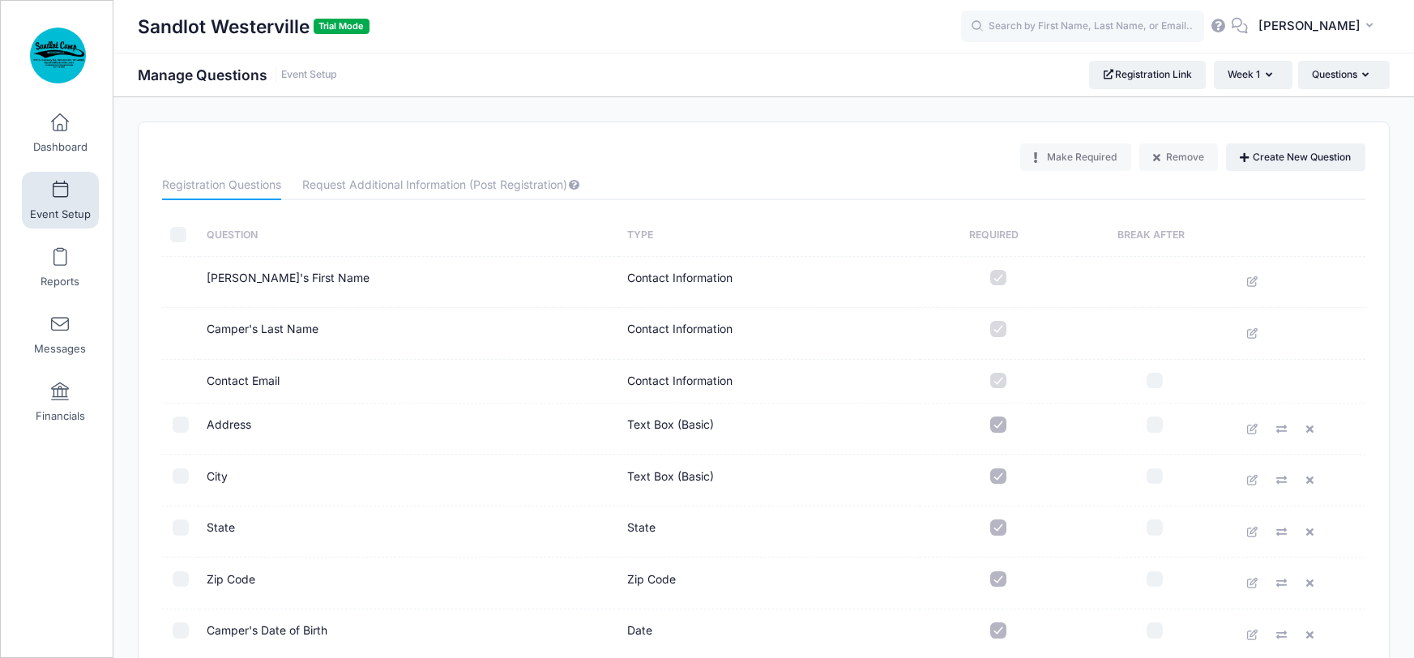
click at [55, 202] on link "Event Setup" at bounding box center [60, 200] width 77 height 57
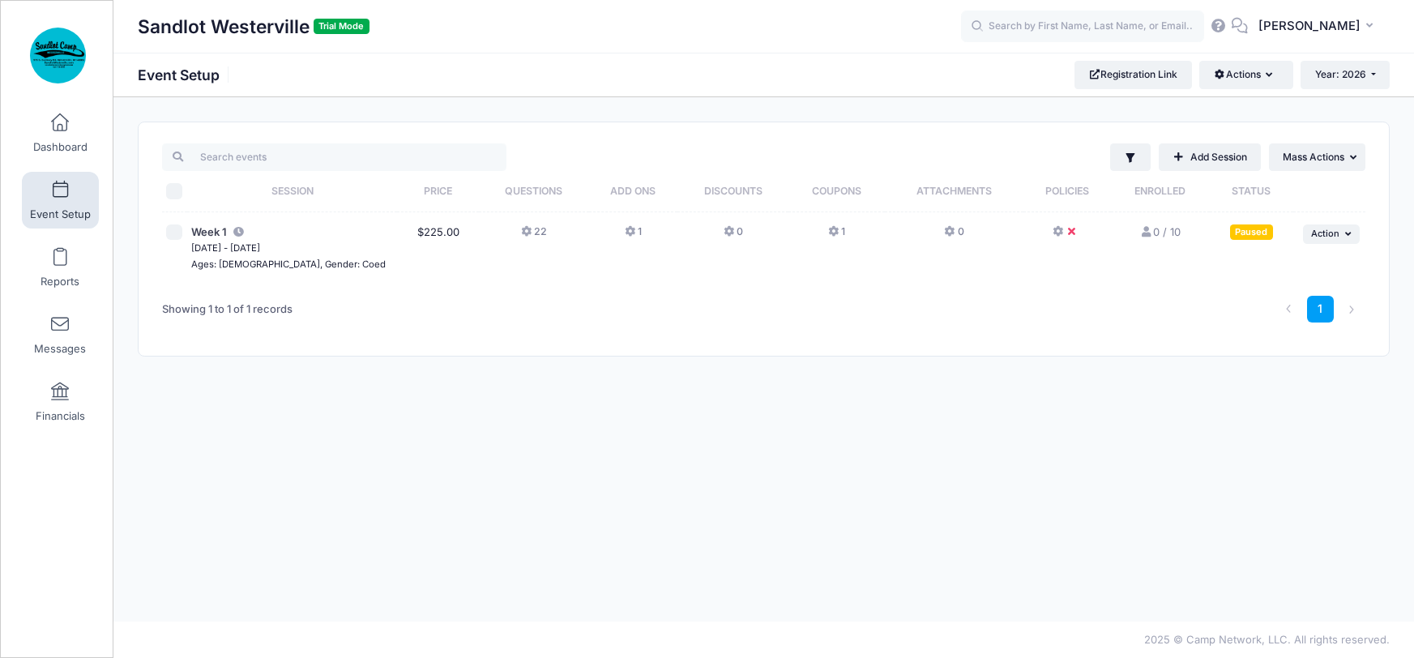
click at [1058, 232] on icon at bounding box center [1059, 232] width 13 height 0
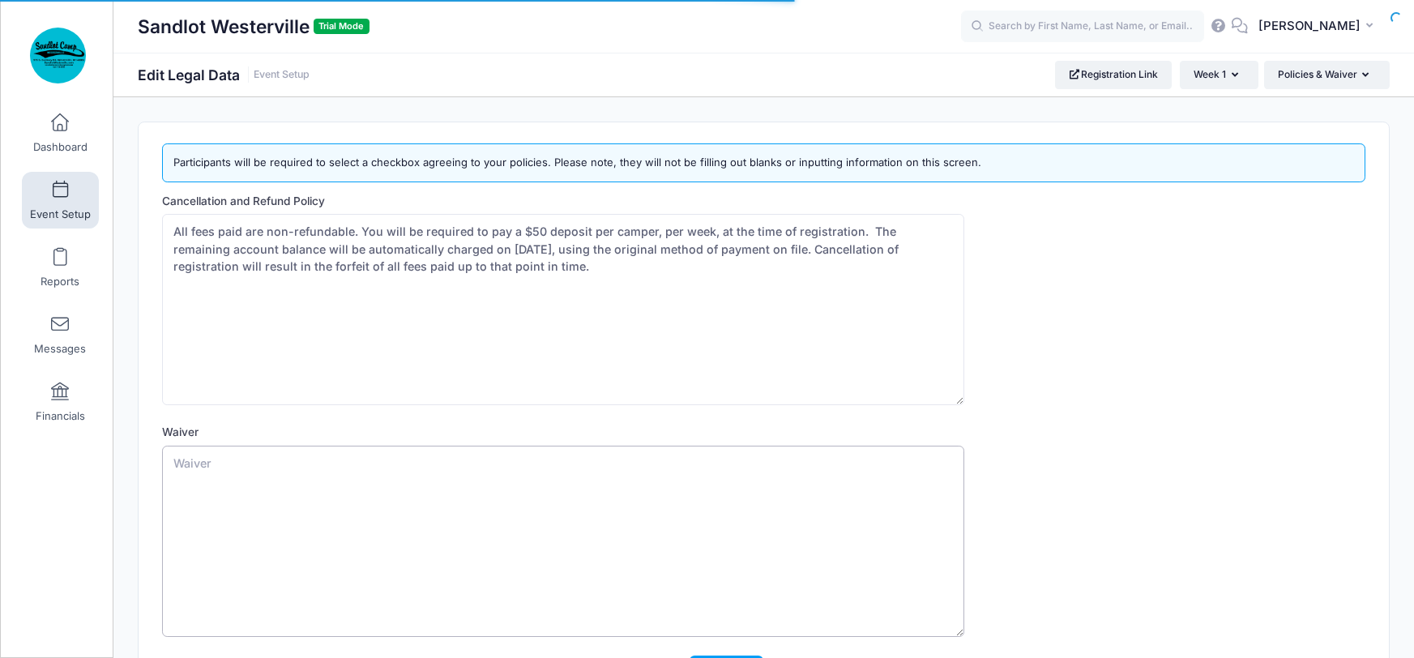
click at [206, 462] on textarea "Waiver" at bounding box center [563, 541] width 802 height 191
paste textarea "RELEASE, INDEMNIFICATION AND HOLD HARMLESS AGREEMENT In consideration of partic…"
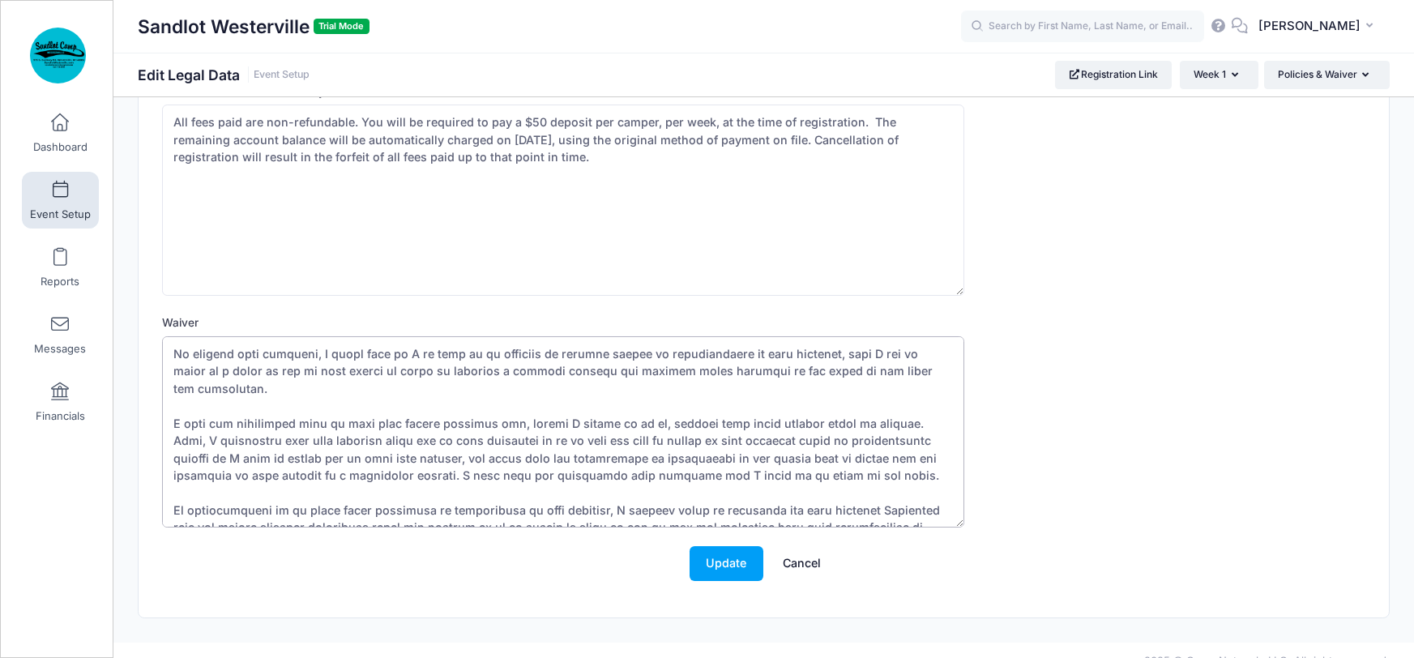
scroll to position [129, 0]
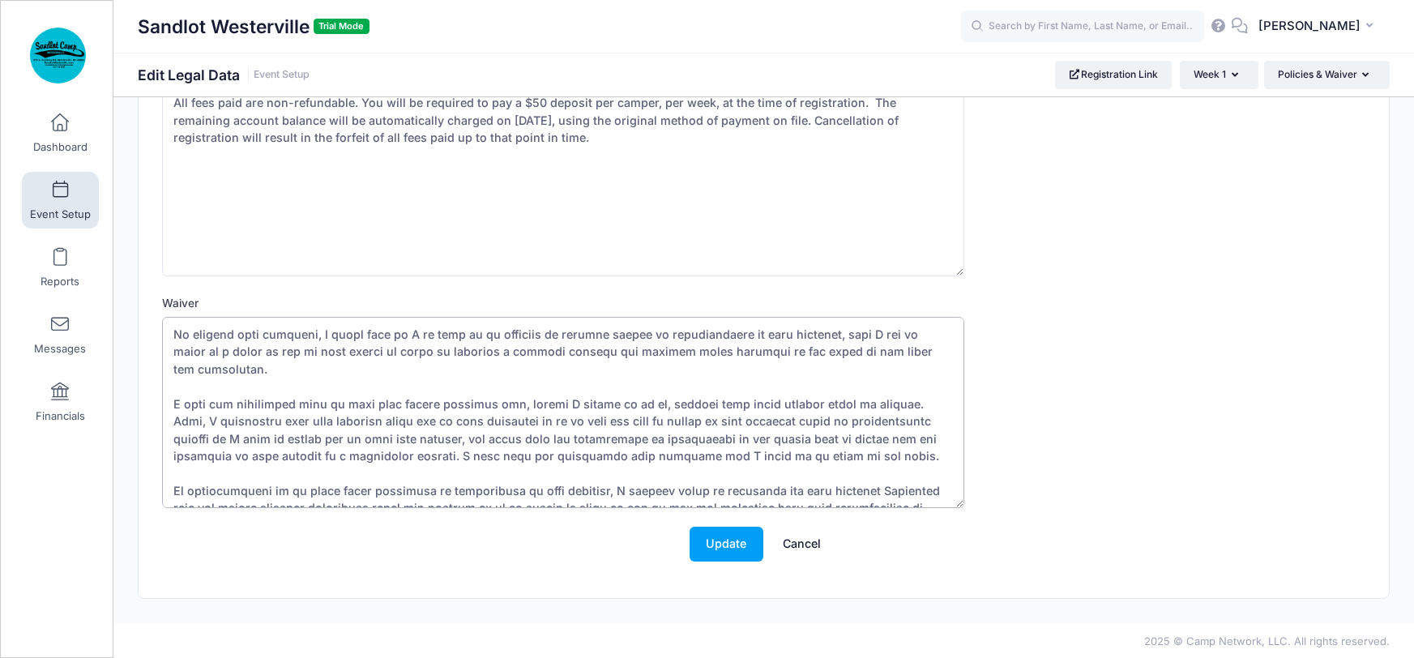
type textarea "RELEASE, INDEMNIFICATION AND HOLD HARMLESS AGREEMENT In consideration of partic…"
click at [1073, 504] on div "Waiver" at bounding box center [763, 401] width 1203 height 213
click at [714, 532] on button "Update" at bounding box center [727, 544] width 74 height 35
